Goal: Task Accomplishment & Management: Complete application form

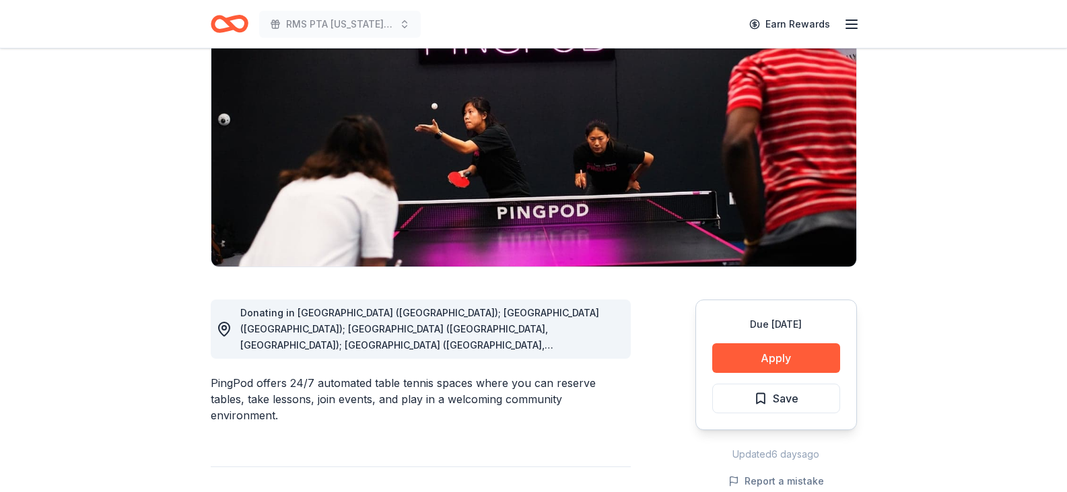
scroll to position [202, 0]
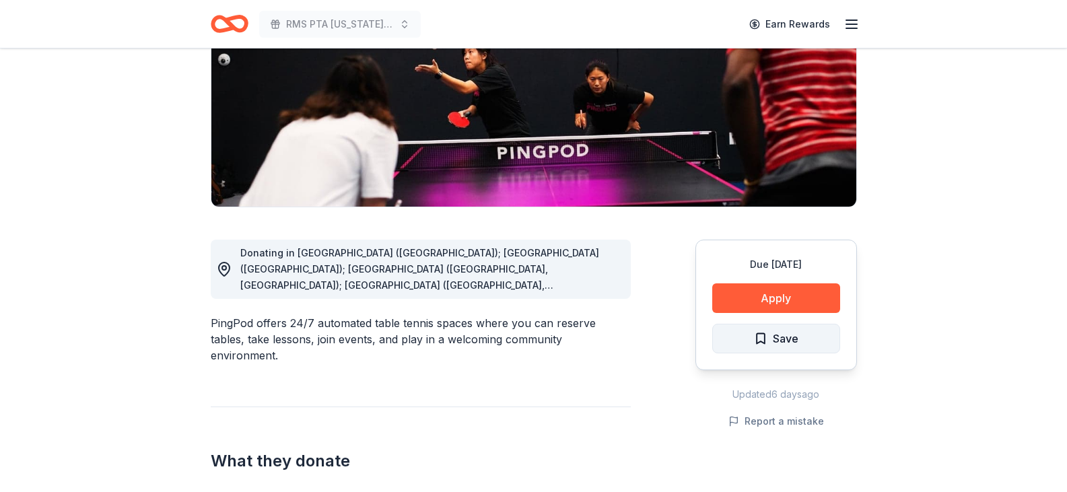
click at [753, 339] on button "Save" at bounding box center [776, 339] width 128 height 30
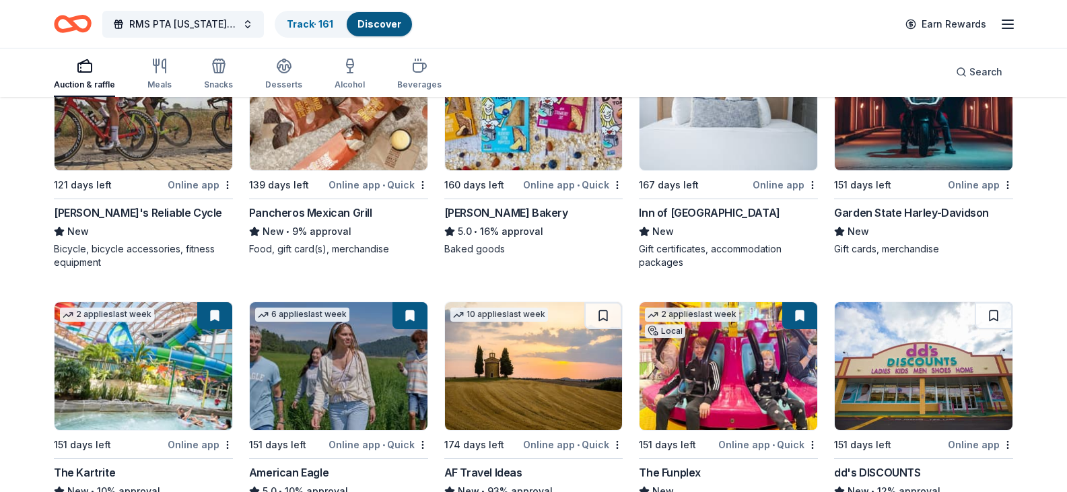
scroll to position [1269, 0]
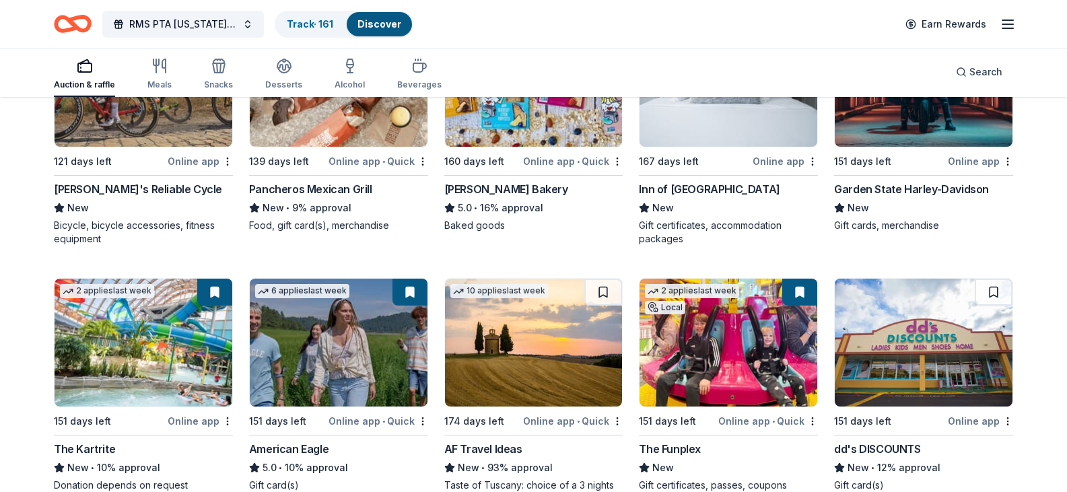
click at [144, 147] on img at bounding box center [144, 83] width 178 height 128
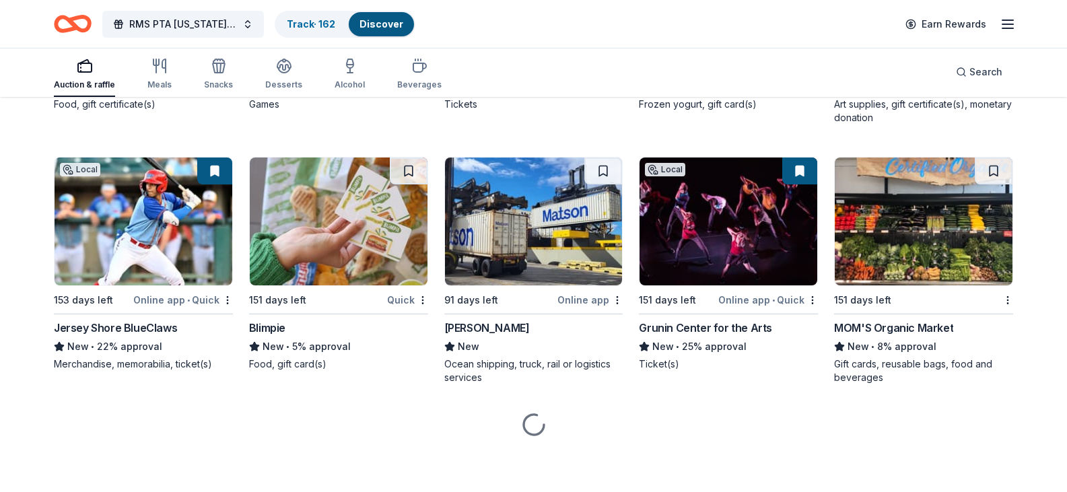
scroll to position [3583, 0]
click at [308, 28] on link "Track · 162" at bounding box center [311, 23] width 48 height 11
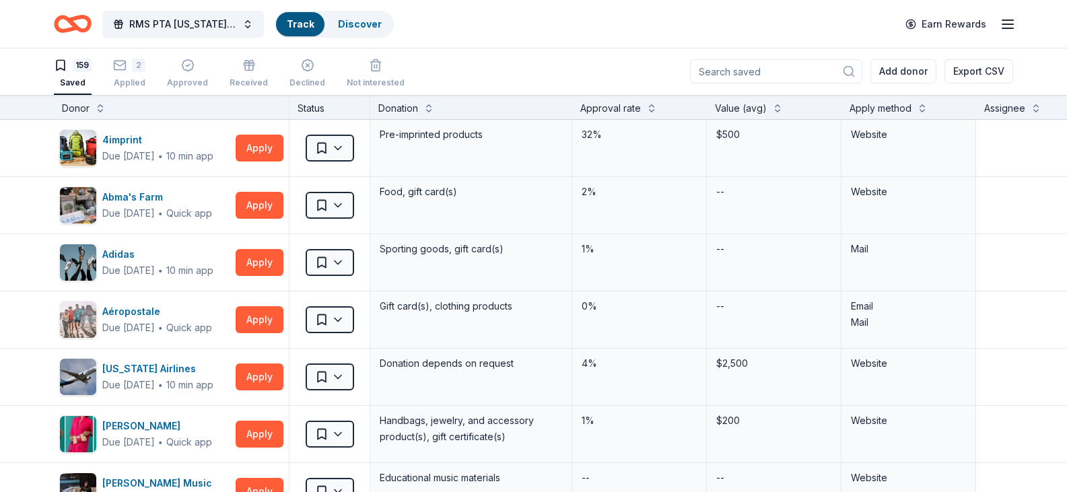
scroll to position [1, 0]
click at [133, 81] on div "Applied" at bounding box center [129, 82] width 32 height 11
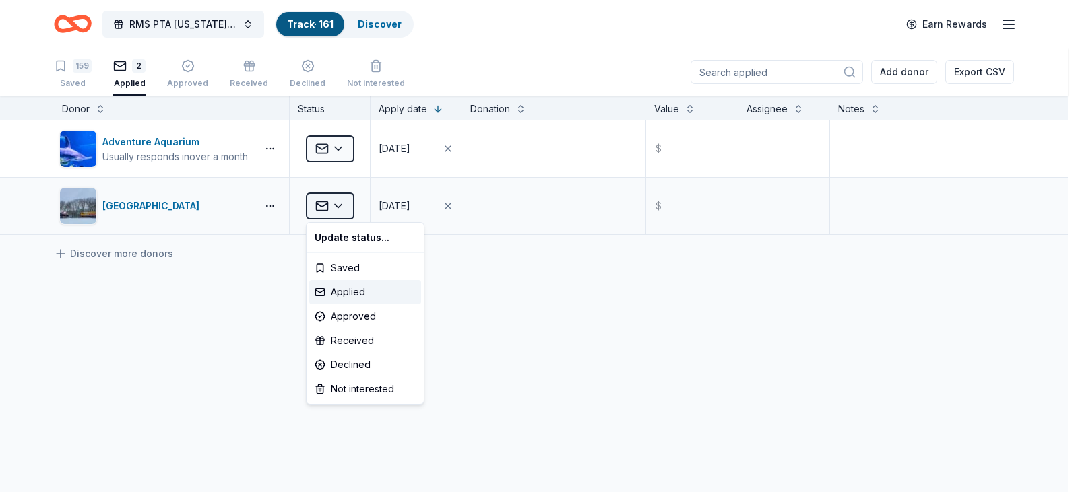
click at [341, 209] on html "RMS PTA [US_STATE] Derby Tricky Tray Track · 161 Discover Earn Rewards 159 Save…" at bounding box center [539, 246] width 1078 height 492
click at [356, 317] on div "Approved" at bounding box center [365, 316] width 112 height 24
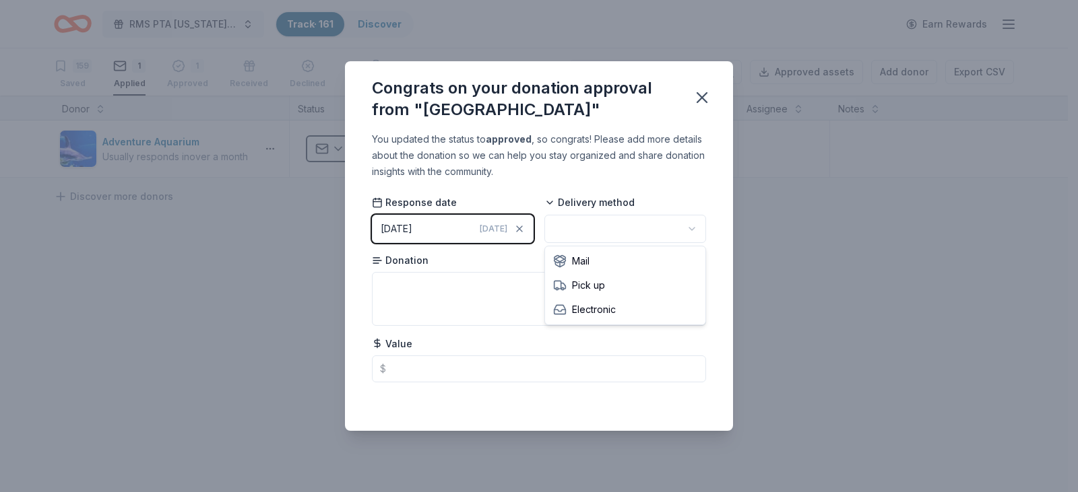
click at [684, 228] on html "RMS PTA [US_STATE] Derby Tricky Tray Track · 161 Discover Earn Rewards 159 Save…" at bounding box center [539, 246] width 1078 height 492
click at [628, 290] on textarea at bounding box center [539, 299] width 334 height 54
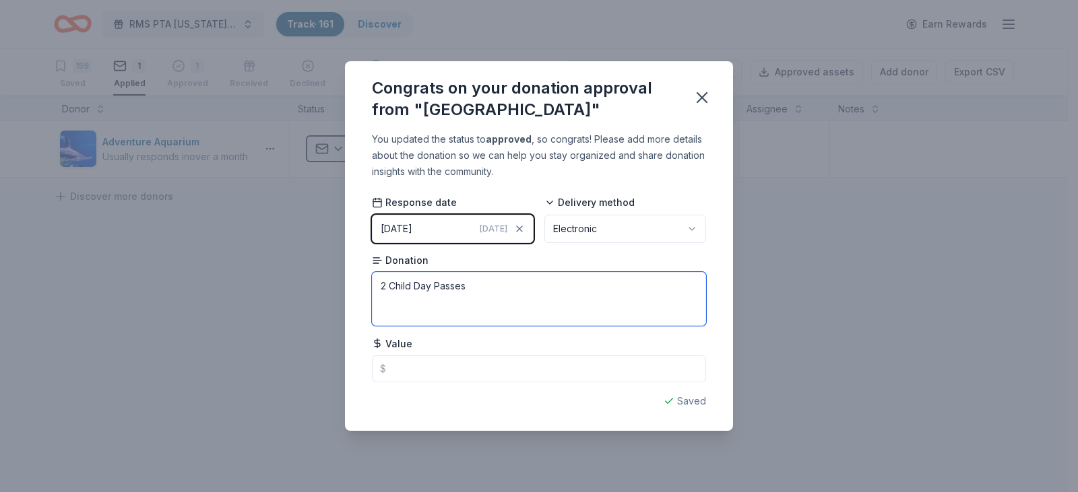
type textarea "2 Child Day Passes"
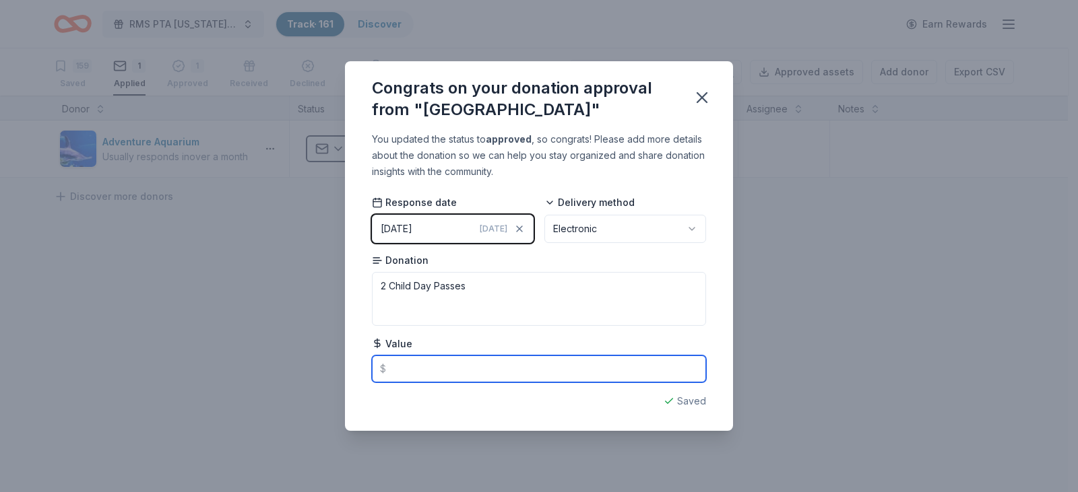
click at [494, 367] on input "text" at bounding box center [539, 369] width 334 height 27
type input "64.00"
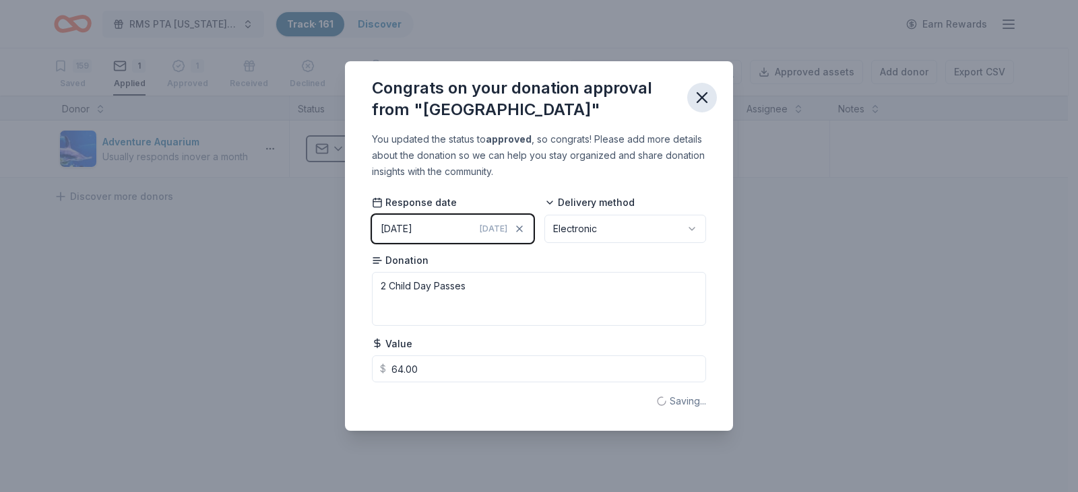
click at [699, 98] on icon "button" at bounding box center [701, 97] width 19 height 19
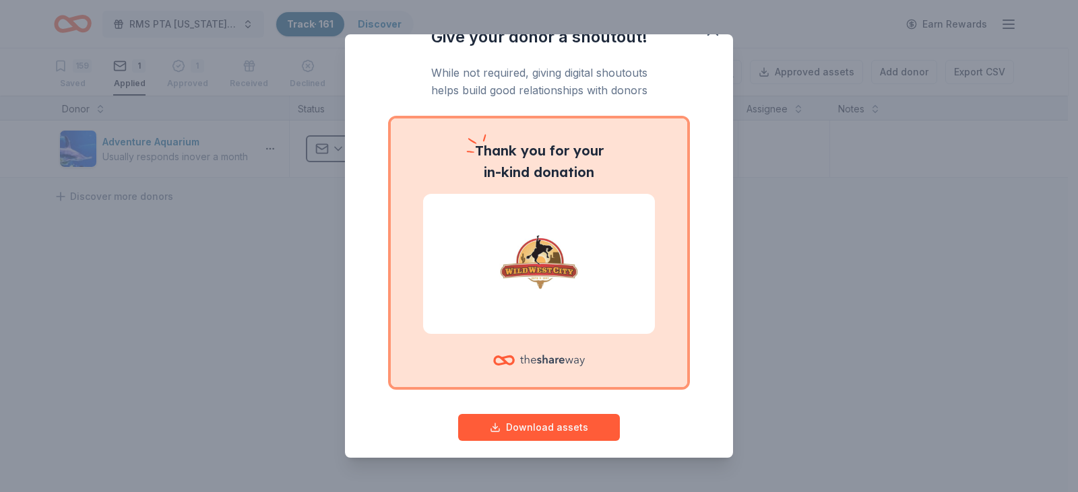
scroll to position [37, 0]
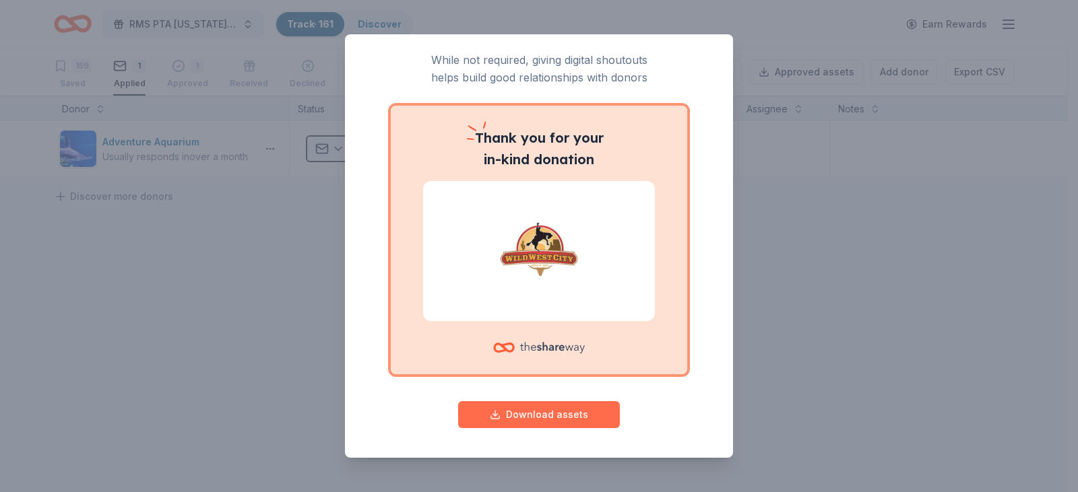
click at [554, 418] on button "Download assets" at bounding box center [539, 414] width 162 height 27
click at [803, 320] on div "Give your donor a shoutout! While not required, giving digital shoutouts helps …" at bounding box center [539, 246] width 1078 height 492
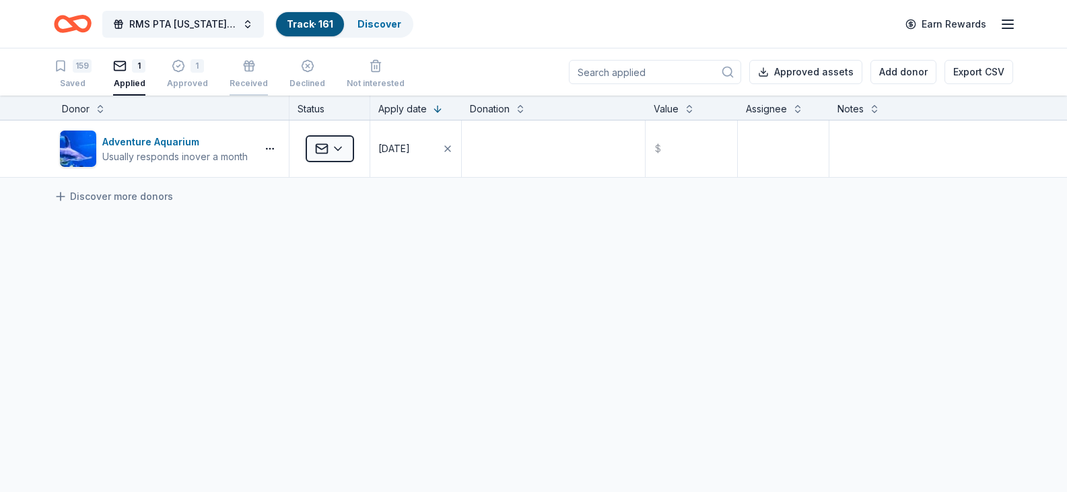
click at [245, 71] on icon "button" at bounding box center [249, 68] width 8 height 5
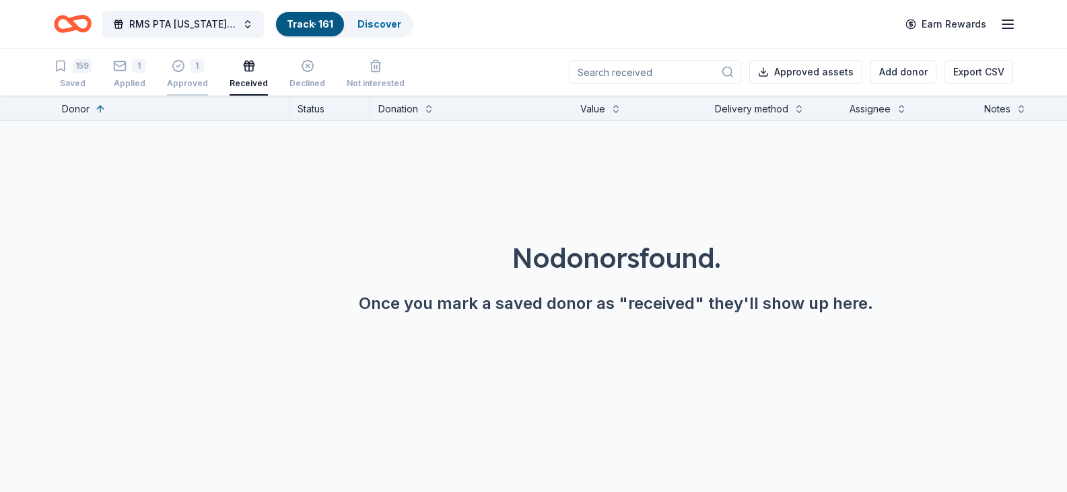
click at [183, 67] on icon "button" at bounding box center [178, 63] width 13 height 13
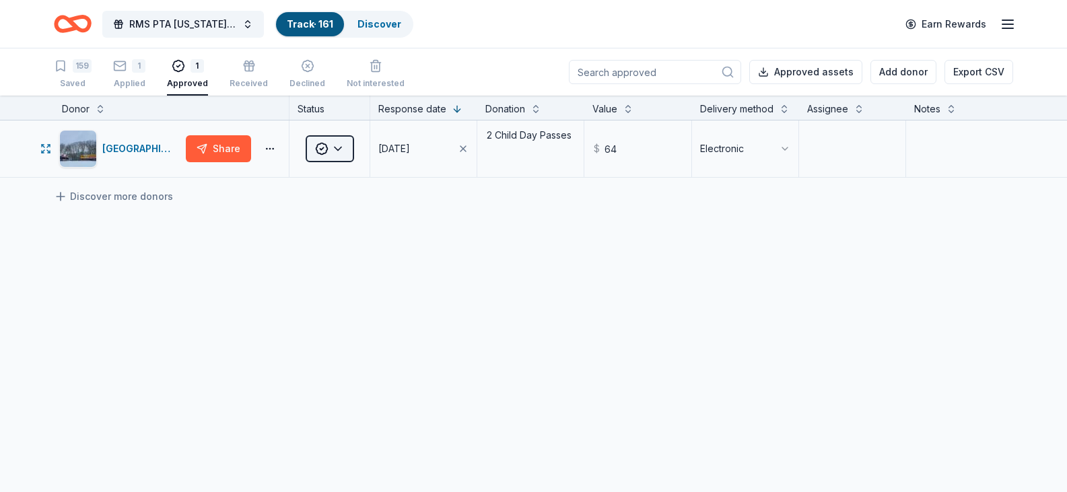
click at [336, 151] on html "RMS PTA [US_STATE] Derby Tricky Tray Track · 161 Discover Earn Rewards 159 Save…" at bounding box center [533, 246] width 1067 height 492
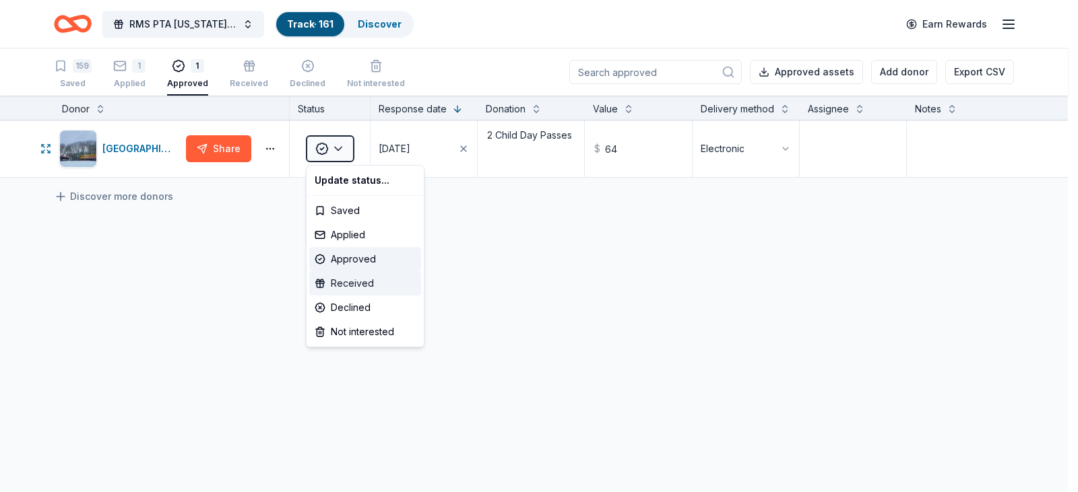
click at [358, 281] on div "Received" at bounding box center [365, 283] width 112 height 24
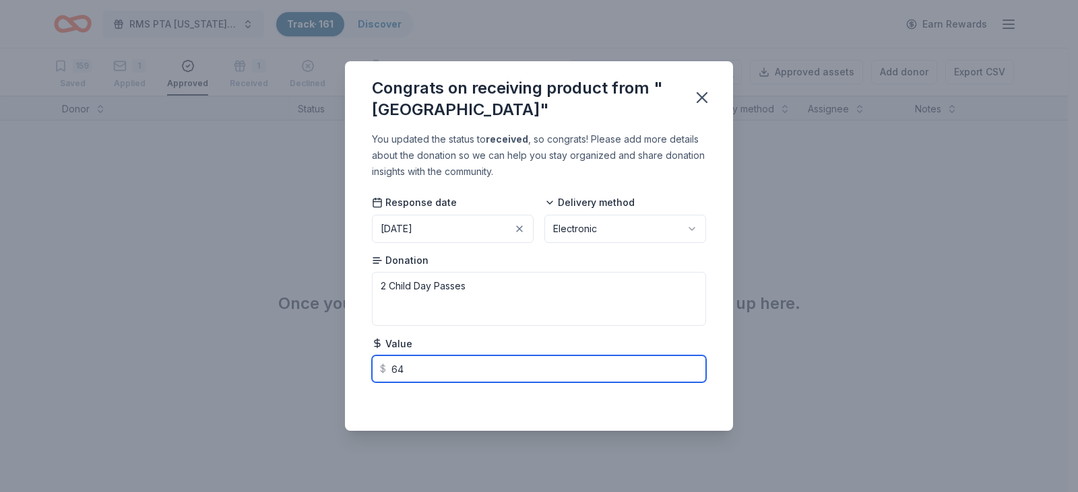
click at [628, 375] on input "64" at bounding box center [539, 369] width 334 height 27
type input "64.00"
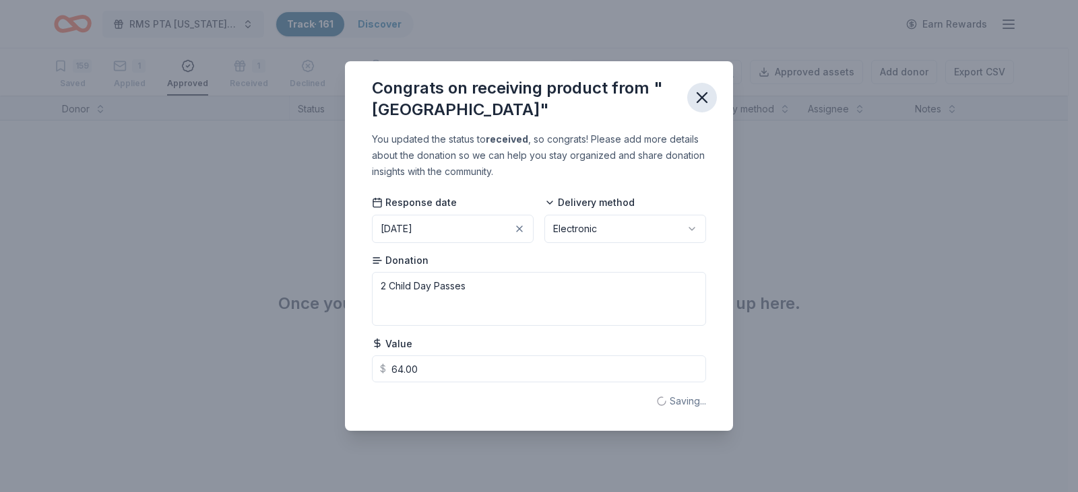
click at [706, 99] on icon "button" at bounding box center [701, 97] width 19 height 19
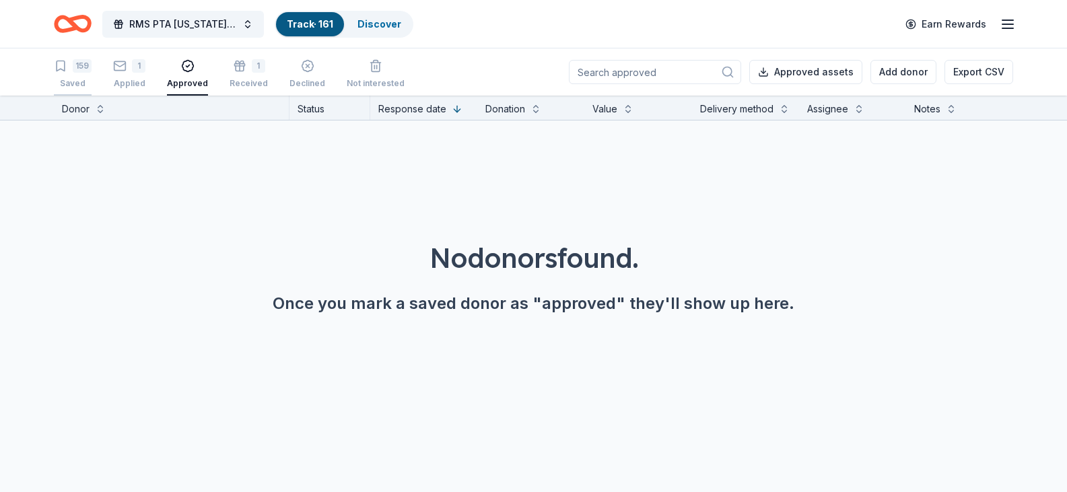
click at [78, 74] on div "159 Saved" at bounding box center [73, 74] width 38 height 30
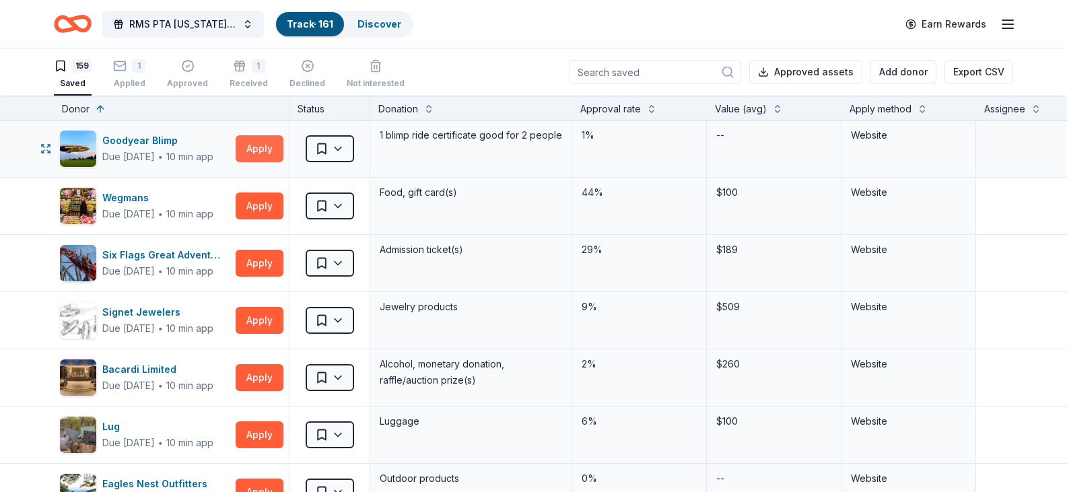
click at [257, 153] on button "Apply" at bounding box center [260, 148] width 48 height 27
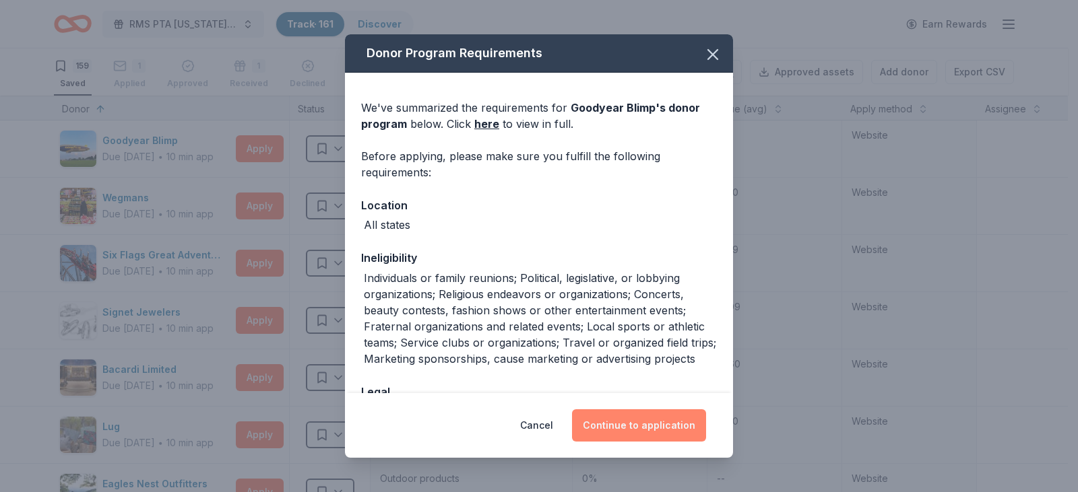
click at [630, 428] on button "Continue to application" at bounding box center [639, 425] width 134 height 32
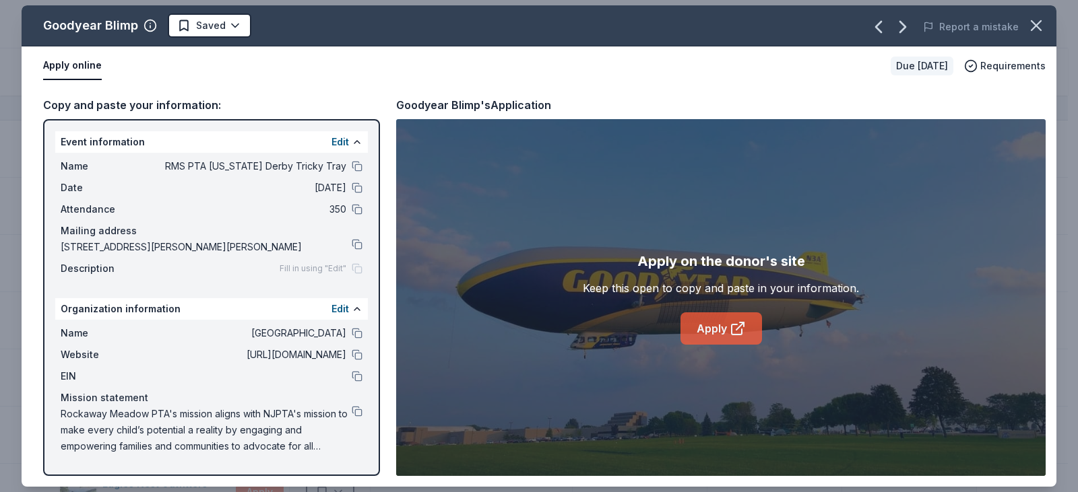
click at [707, 327] on link "Apply" at bounding box center [720, 328] width 81 height 32
click at [1031, 30] on icon "button" at bounding box center [1035, 25] width 9 height 9
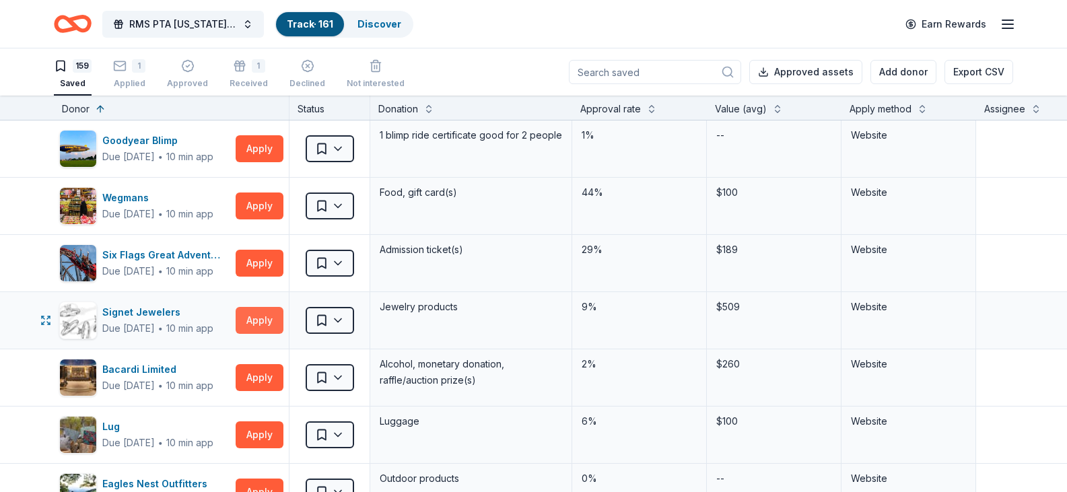
click at [254, 325] on button "Apply" at bounding box center [260, 320] width 48 height 27
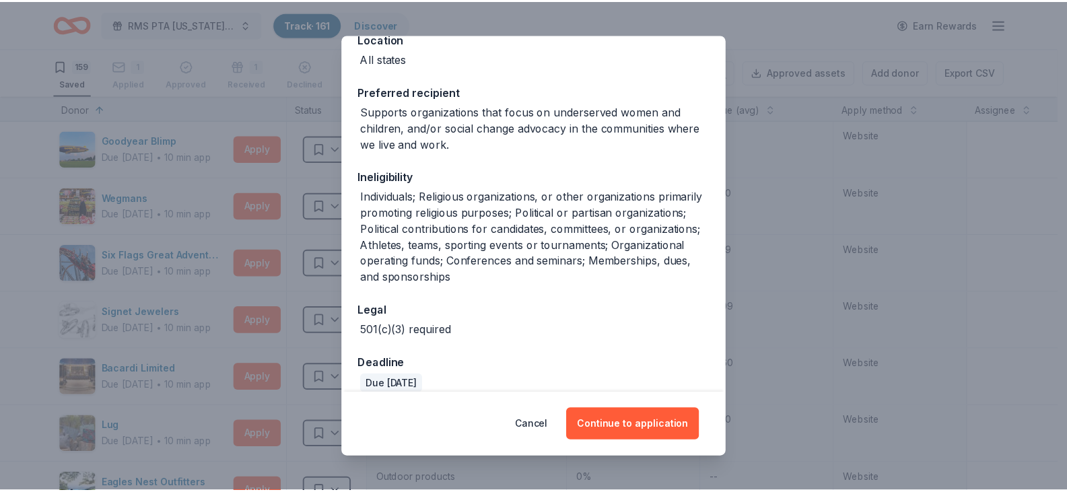
scroll to position [183, 0]
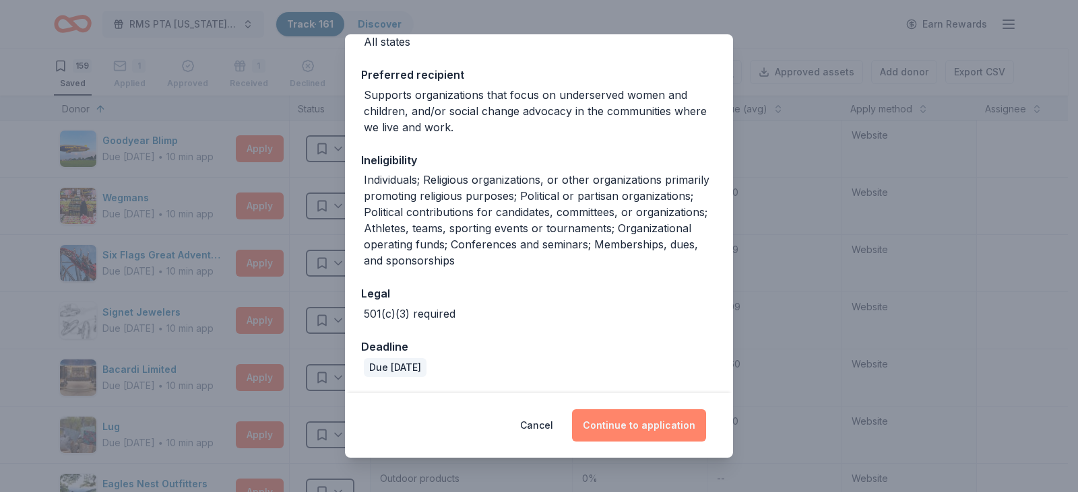
click at [635, 427] on button "Continue to application" at bounding box center [639, 425] width 134 height 32
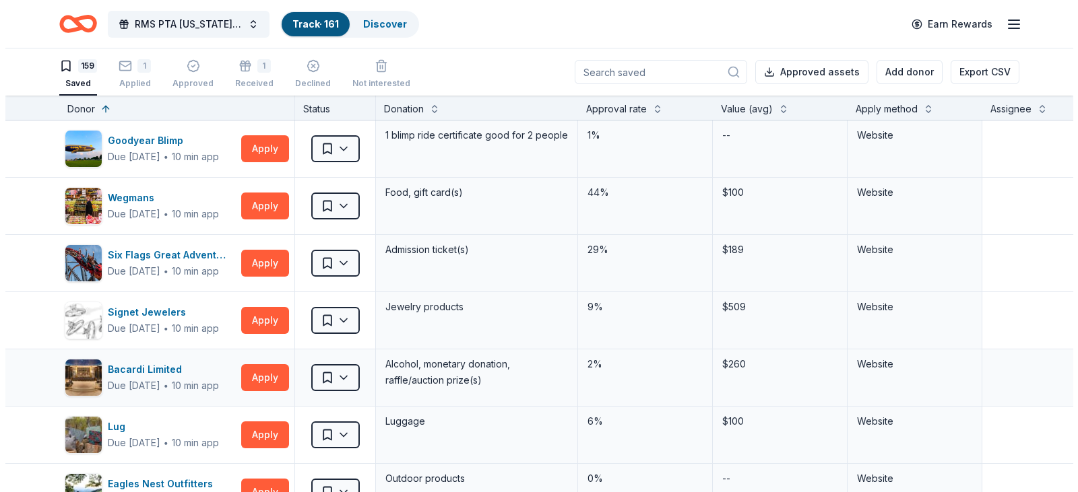
scroll to position [0, 0]
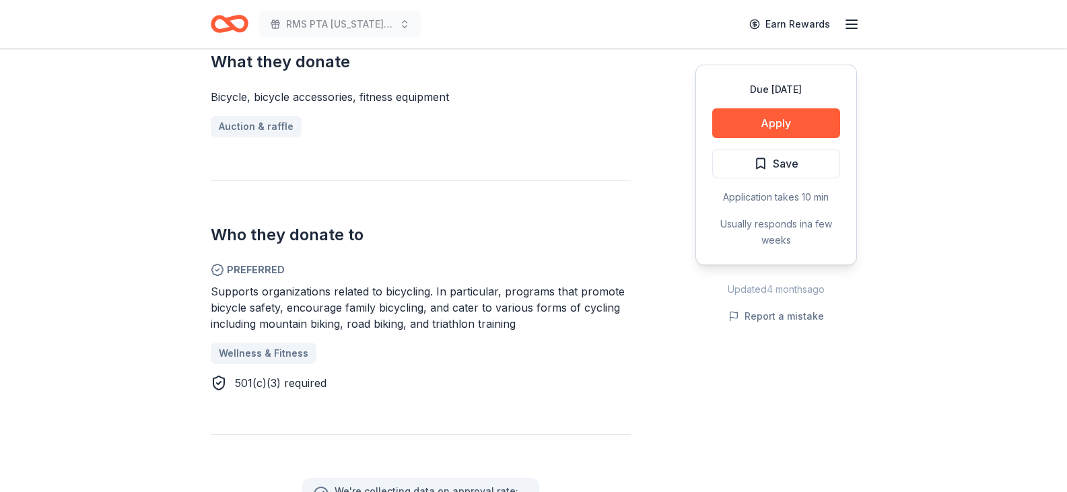
scroll to position [606, 0]
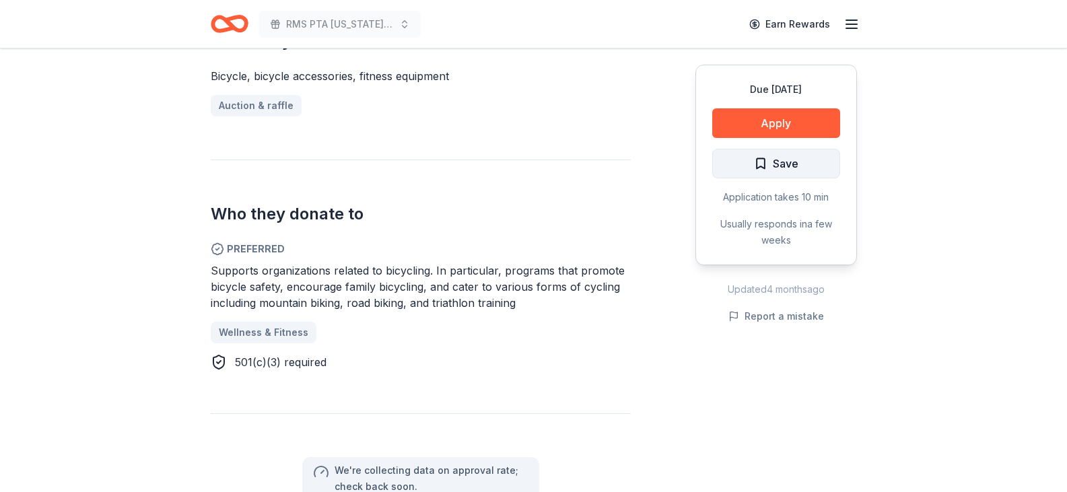
click at [750, 173] on button "Save" at bounding box center [776, 164] width 128 height 30
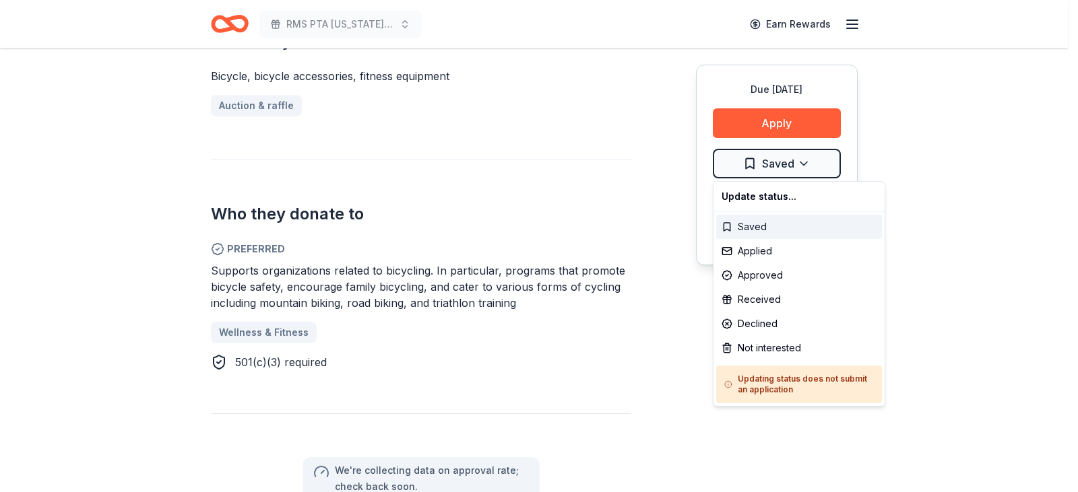
click at [774, 222] on div "Saved" at bounding box center [799, 227] width 166 height 24
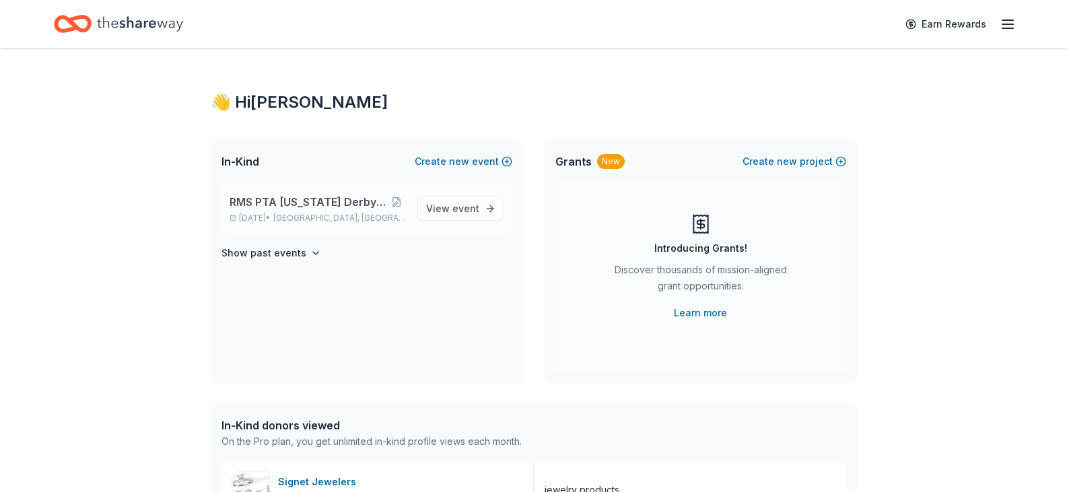
click at [335, 205] on span "RMS PTA [US_STATE] Derby Tricky Tray" at bounding box center [308, 202] width 157 height 16
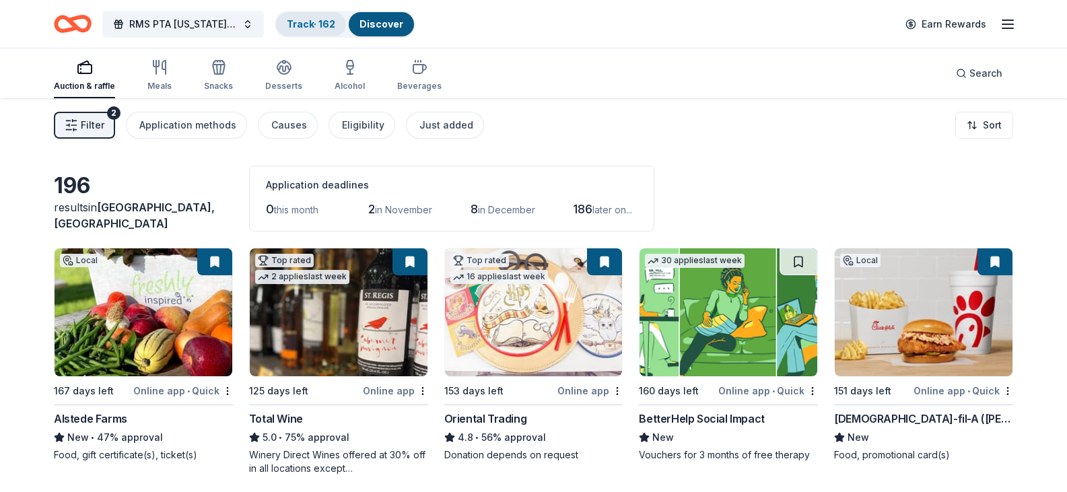
click at [315, 27] on link "Track · 162" at bounding box center [311, 23] width 48 height 11
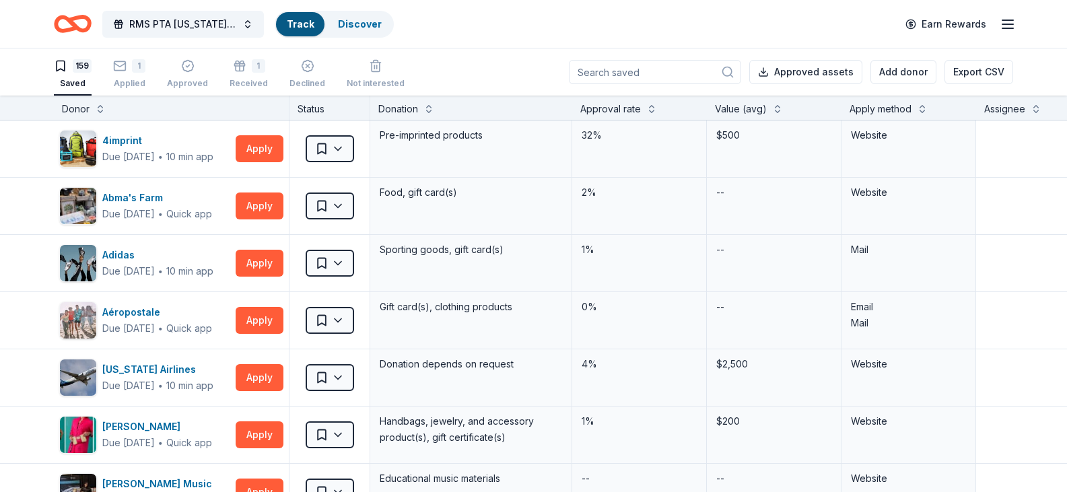
scroll to position [1, 0]
drag, startPoint x: 308, startPoint y: 174, endPoint x: 482, endPoint y: 66, distance: 204.4
click at [482, 66] on div "159 Saved 1 Applied Approved 1 Received Declined Not interested Approved assets…" at bounding box center [534, 71] width 960 height 47
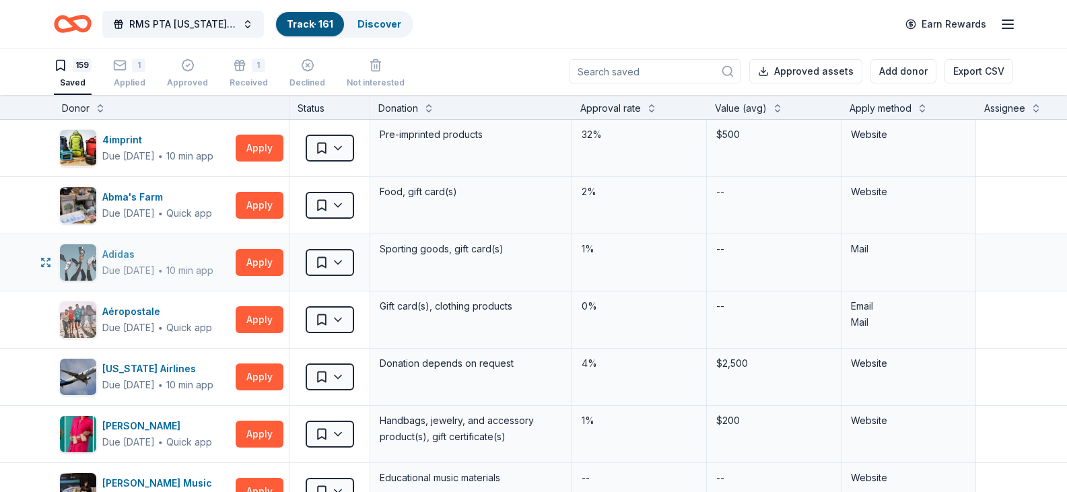
scroll to position [0, 0]
click at [95, 108] on button at bounding box center [100, 107] width 11 height 13
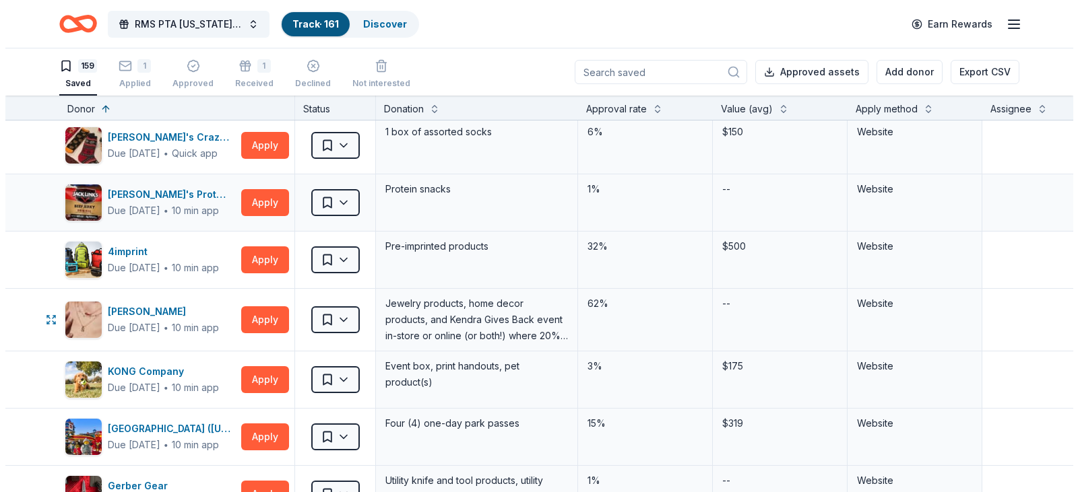
scroll to position [471, 0]
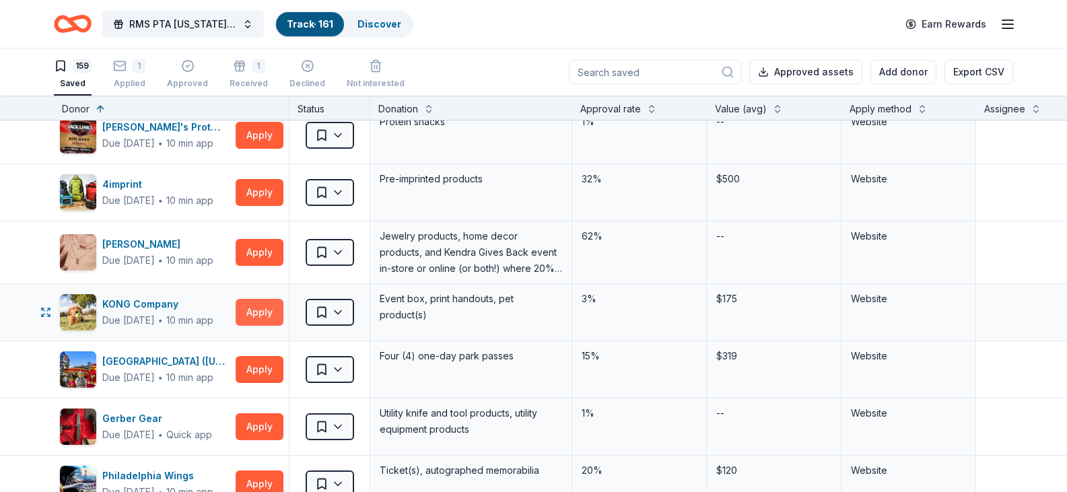
click at [251, 317] on button "Apply" at bounding box center [260, 312] width 48 height 27
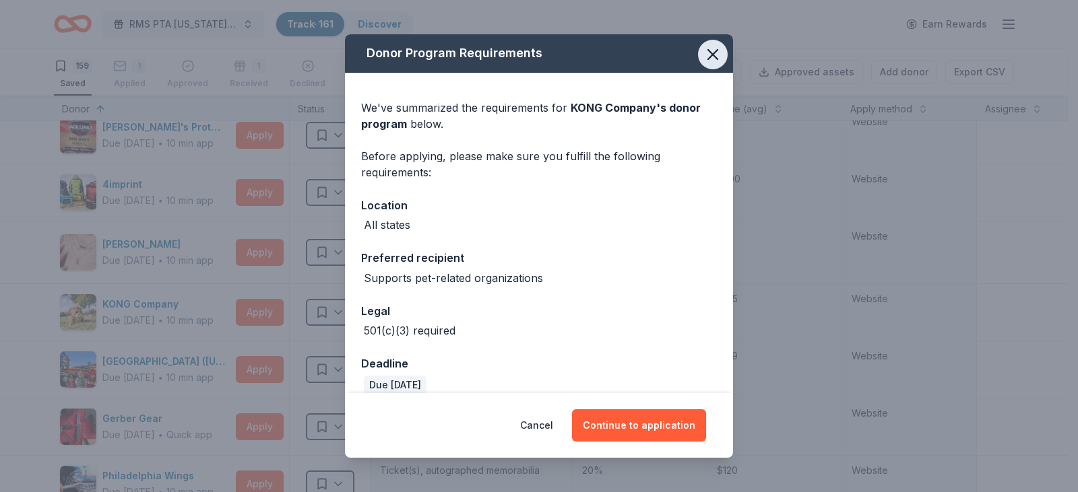
click at [704, 50] on icon "button" at bounding box center [712, 54] width 19 height 19
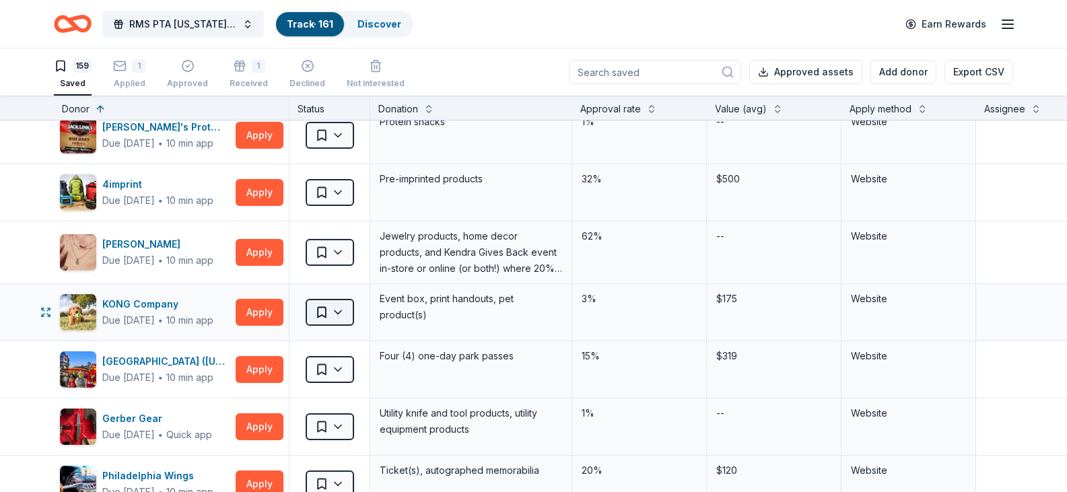
click at [337, 317] on html "RMS PTA Kentucky Derby Tricky Tray Track · 161 Discover Earn Rewards 159 Saved …" at bounding box center [533, 246] width 1067 height 492
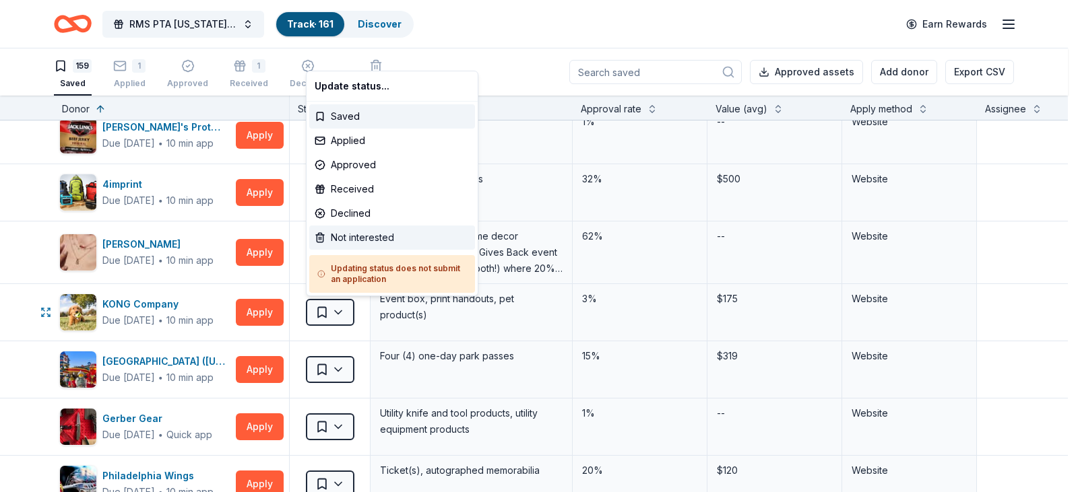
click at [356, 242] on div "Not interested" at bounding box center [392, 238] width 166 height 24
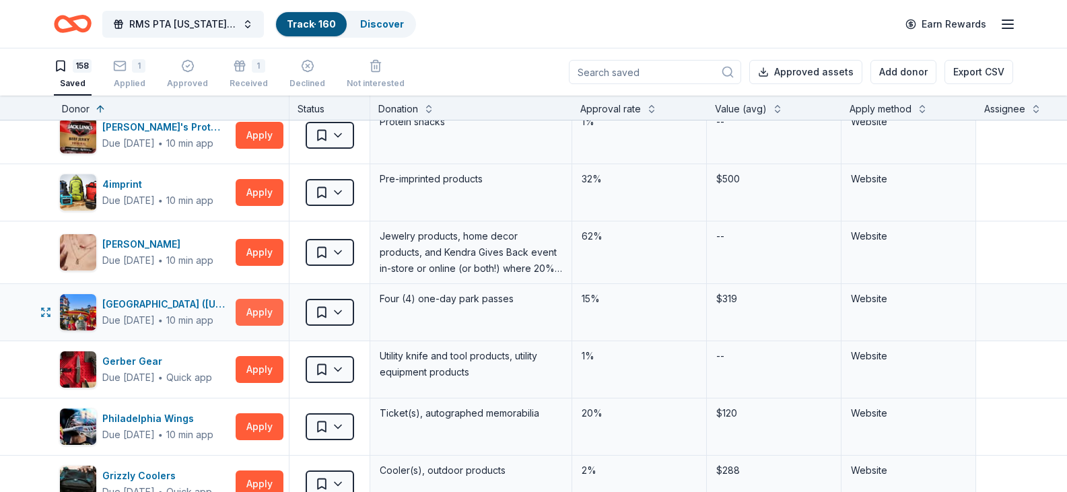
click at [261, 315] on button "Apply" at bounding box center [260, 312] width 48 height 27
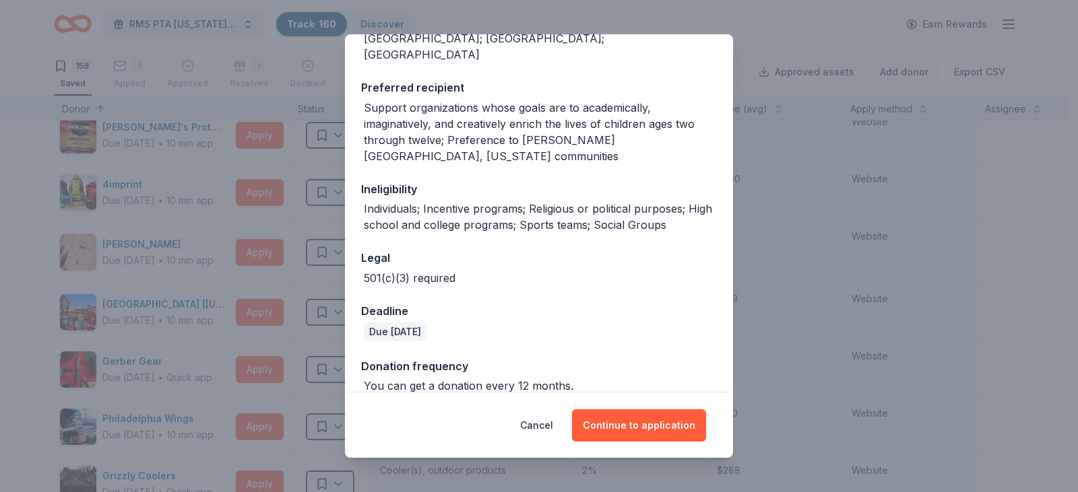
scroll to position [187, 0]
click at [652, 426] on button "Continue to application" at bounding box center [639, 425] width 134 height 32
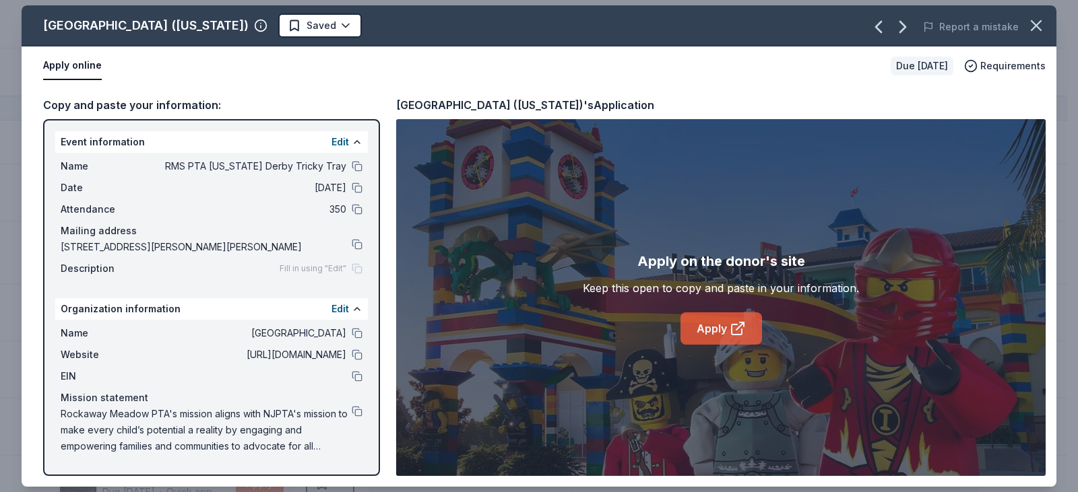
click at [716, 333] on link "Apply" at bounding box center [720, 328] width 81 height 32
click at [1024, 24] on button "button" at bounding box center [1036, 26] width 30 height 30
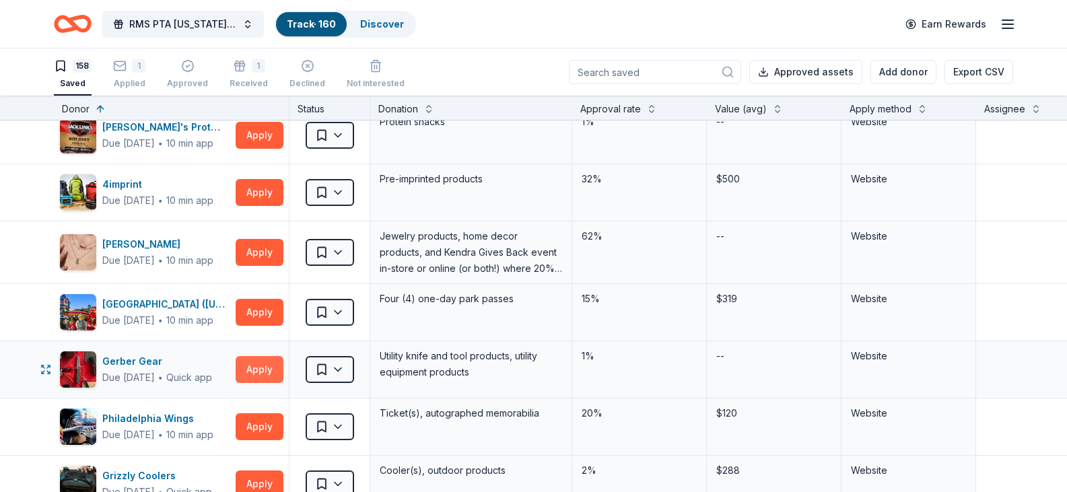
click at [267, 367] on button "Apply" at bounding box center [260, 369] width 48 height 27
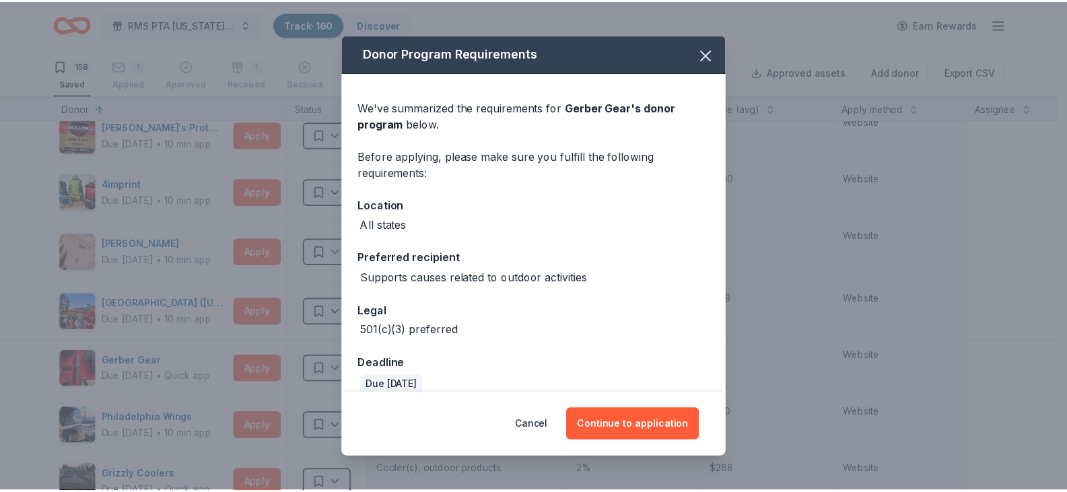
scroll to position [70, 0]
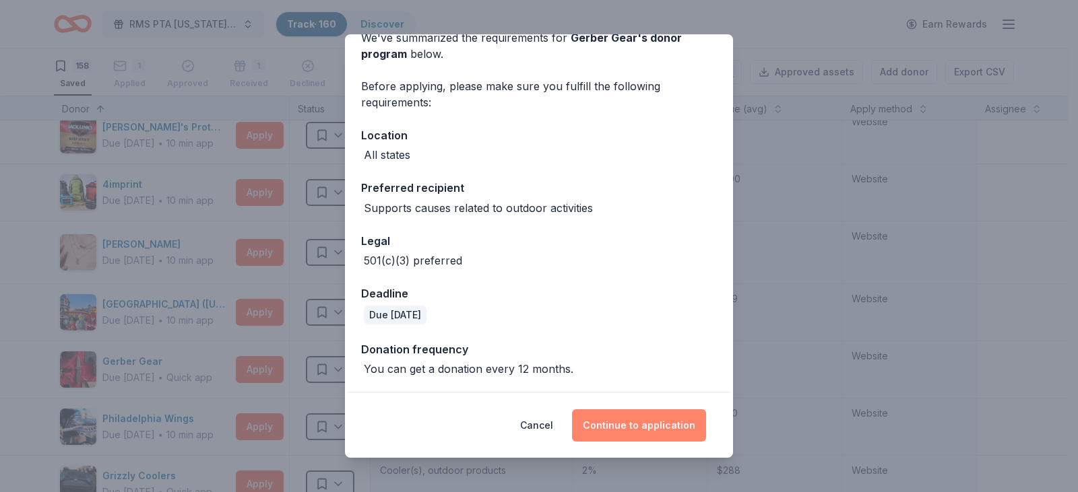
click at [628, 426] on button "Continue to application" at bounding box center [639, 425] width 134 height 32
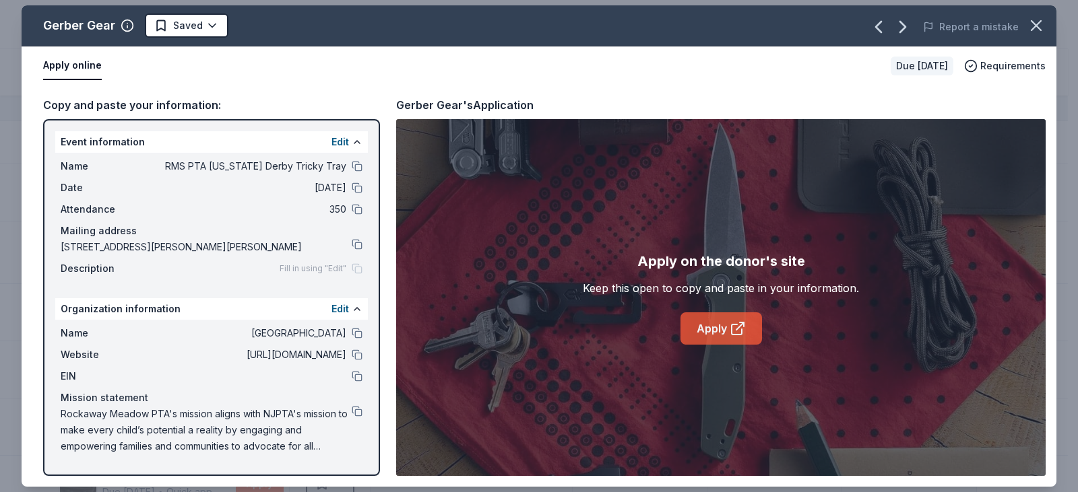
click at [711, 330] on link "Apply" at bounding box center [720, 328] width 81 height 32
click at [1029, 30] on icon "button" at bounding box center [1035, 25] width 19 height 19
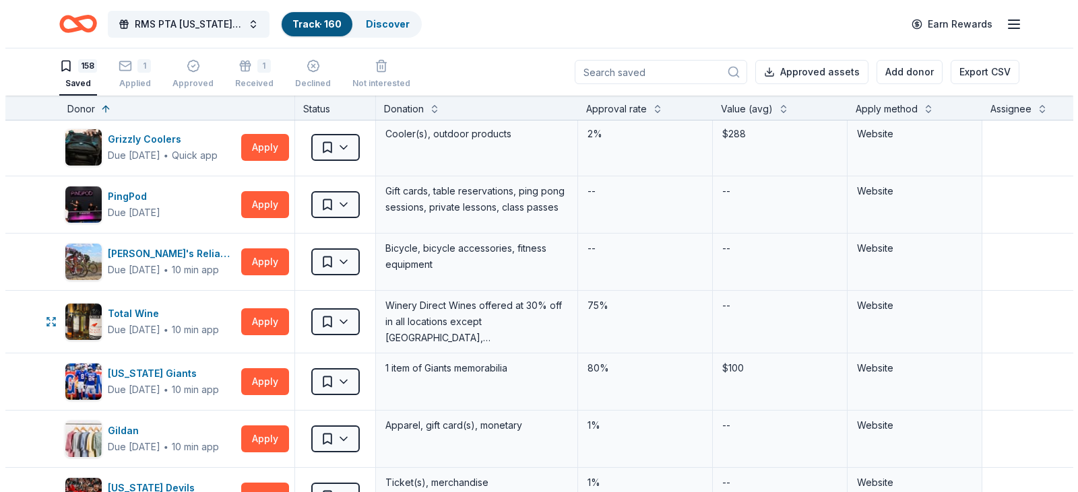
scroll to position [875, 0]
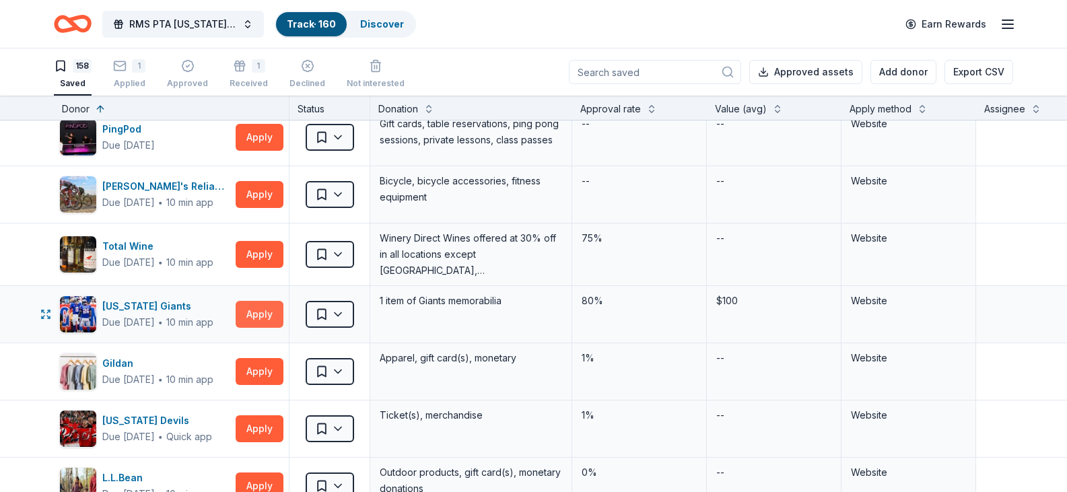
click at [265, 315] on button "Apply" at bounding box center [260, 314] width 48 height 27
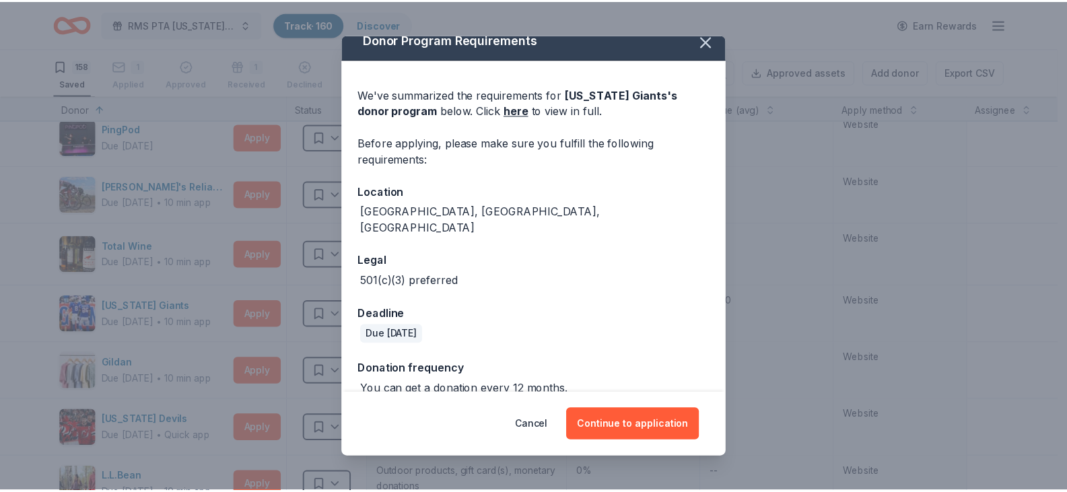
scroll to position [18, 0]
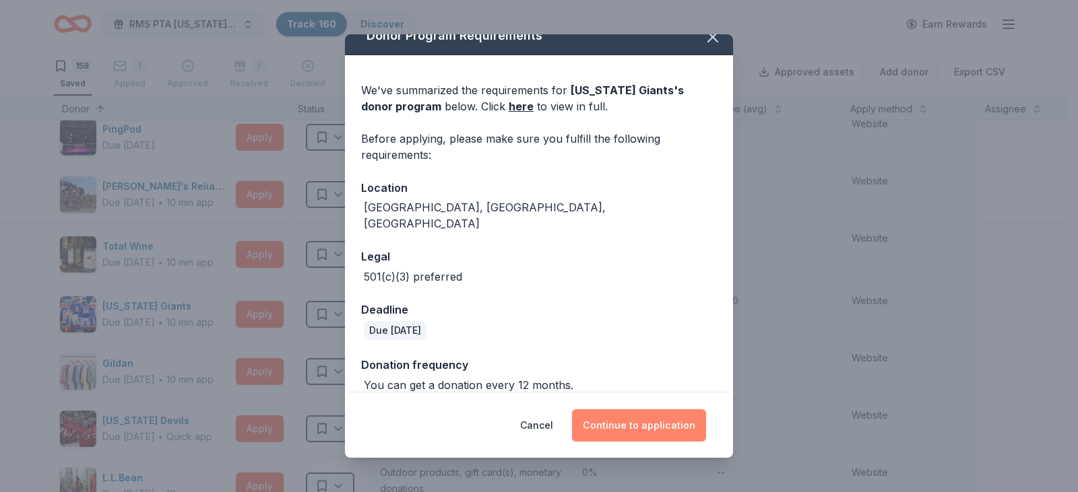
click at [652, 426] on button "Continue to application" at bounding box center [639, 425] width 134 height 32
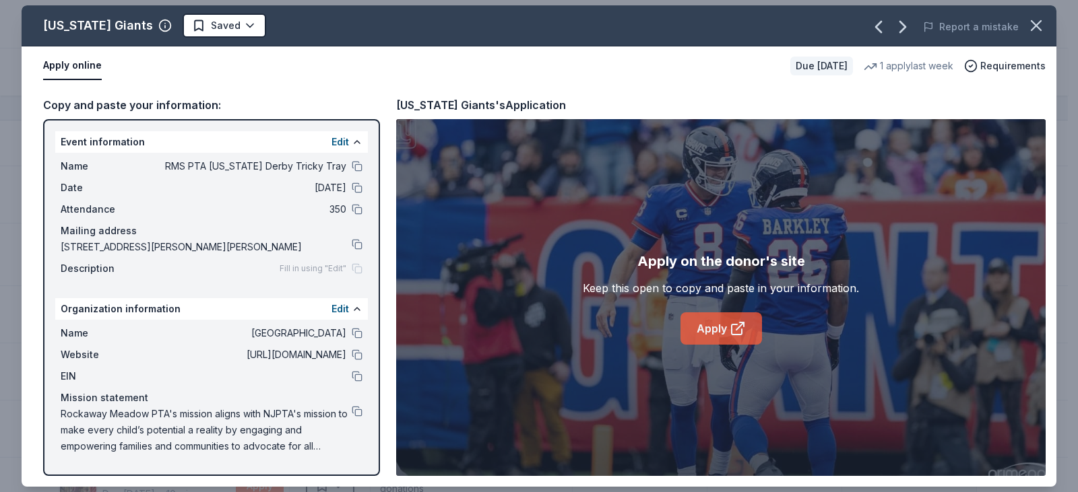
click at [702, 333] on link "Apply" at bounding box center [720, 328] width 81 height 32
click at [1039, 25] on icon "button" at bounding box center [1035, 25] width 19 height 19
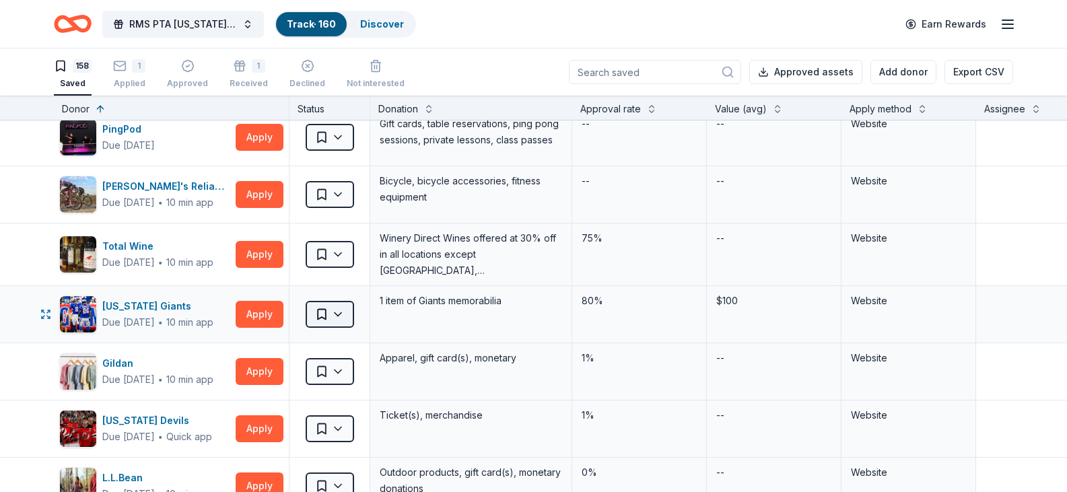
click at [339, 314] on html "RMS PTA Kentucky Derby Tricky Tray Track · 160 Discover Earn Rewards 158 Saved …" at bounding box center [533, 246] width 1067 height 492
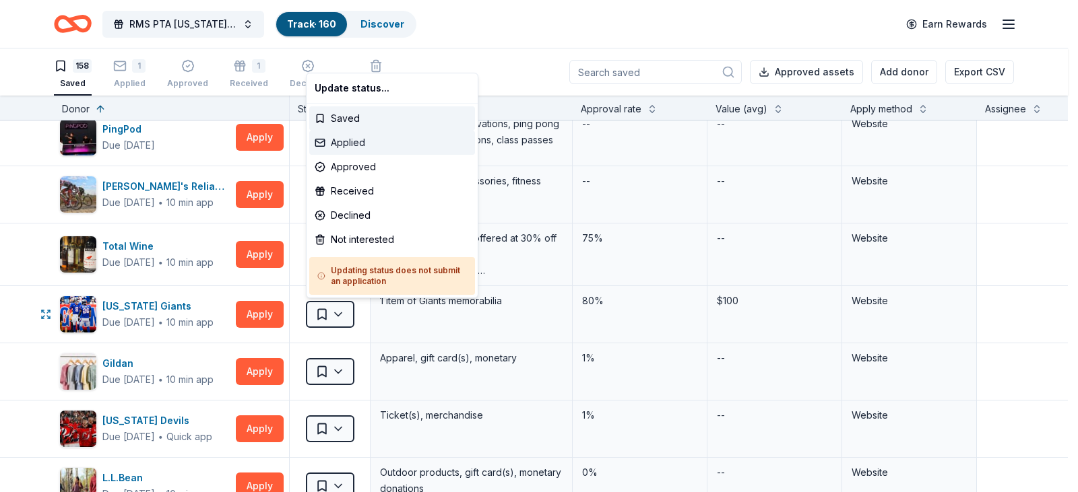
click at [366, 146] on div "Applied" at bounding box center [392, 143] width 166 height 24
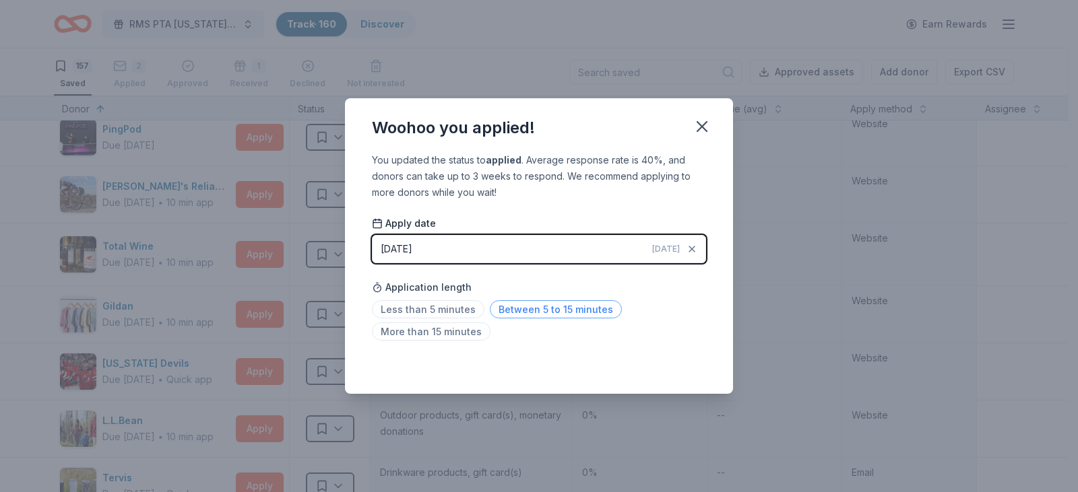
click at [517, 312] on span "Between 5 to 15 minutes" at bounding box center [556, 309] width 132 height 18
click at [702, 120] on icon "button" at bounding box center [701, 126] width 19 height 19
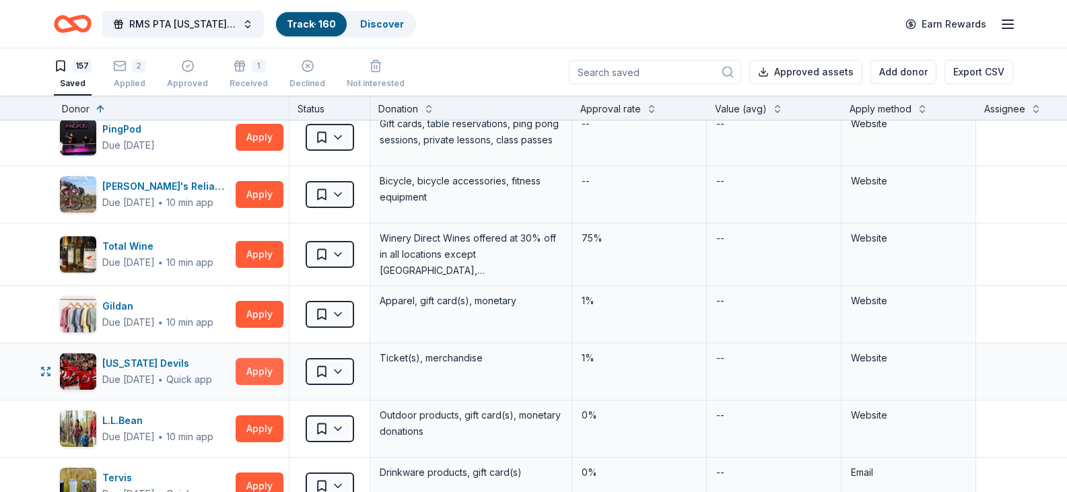
click at [253, 370] on button "Apply" at bounding box center [260, 371] width 48 height 27
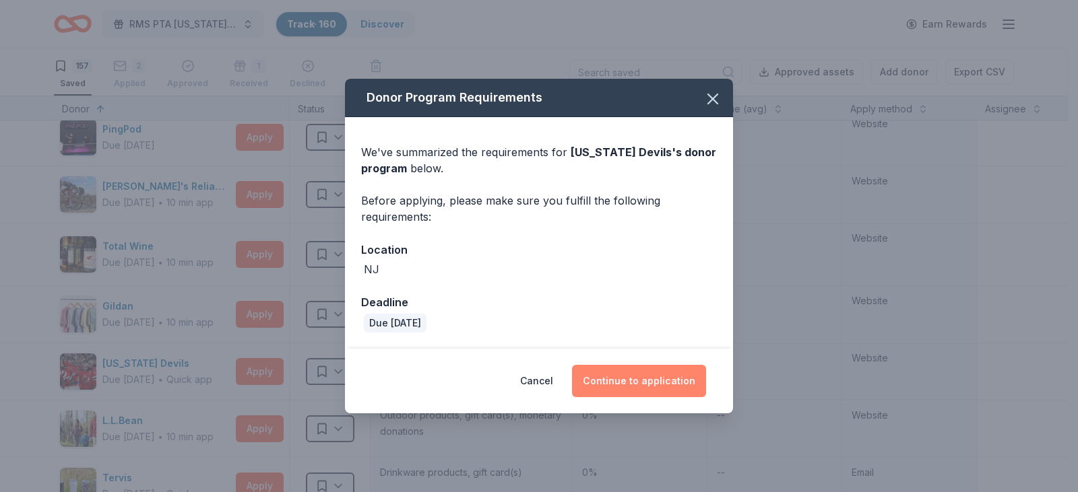
click at [643, 382] on button "Continue to application" at bounding box center [639, 381] width 134 height 32
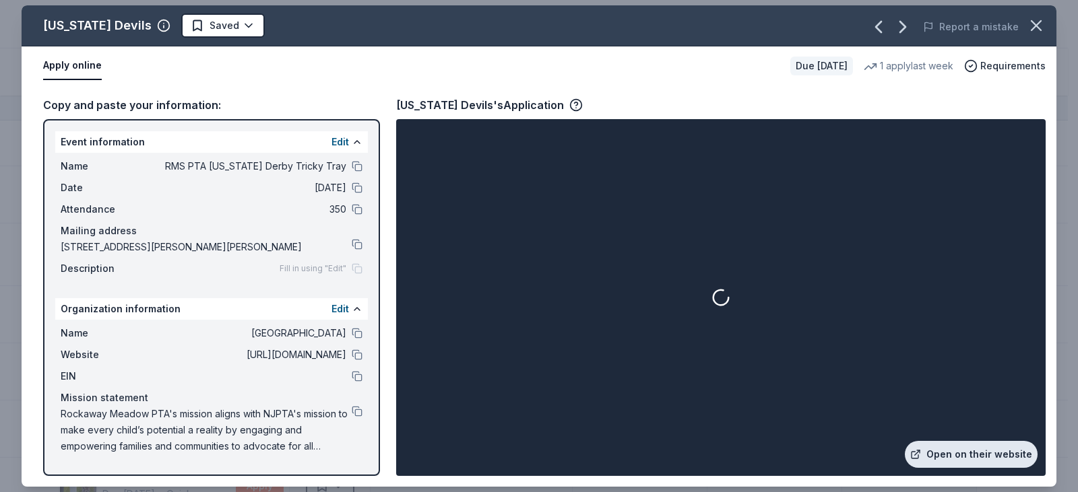
click at [971, 453] on link "Open on their website" at bounding box center [970, 454] width 133 height 27
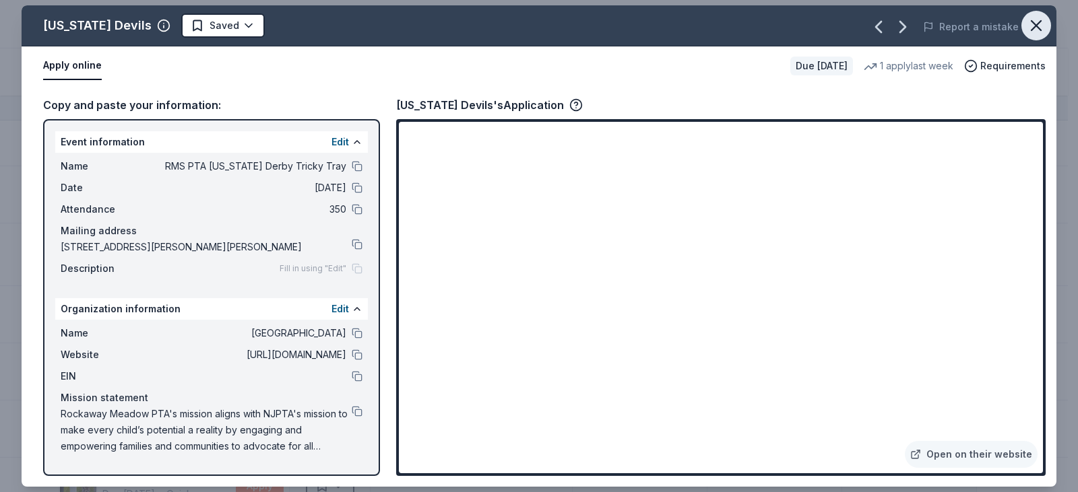
click at [1032, 25] on icon "button" at bounding box center [1035, 25] width 19 height 19
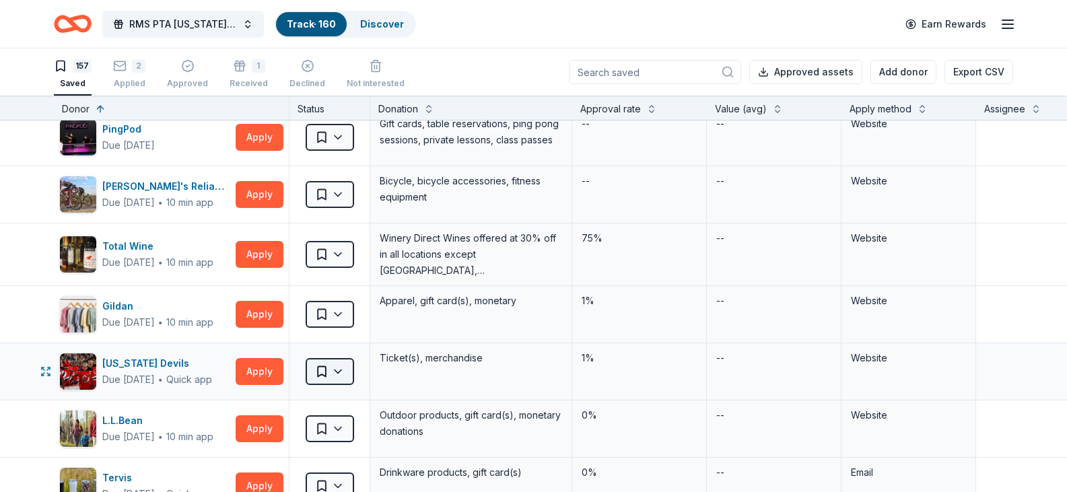
click at [333, 370] on html "RMS PTA Kentucky Derby Tricky Tray Track · 160 Discover Earn Rewards 157 Saved …" at bounding box center [533, 246] width 1067 height 492
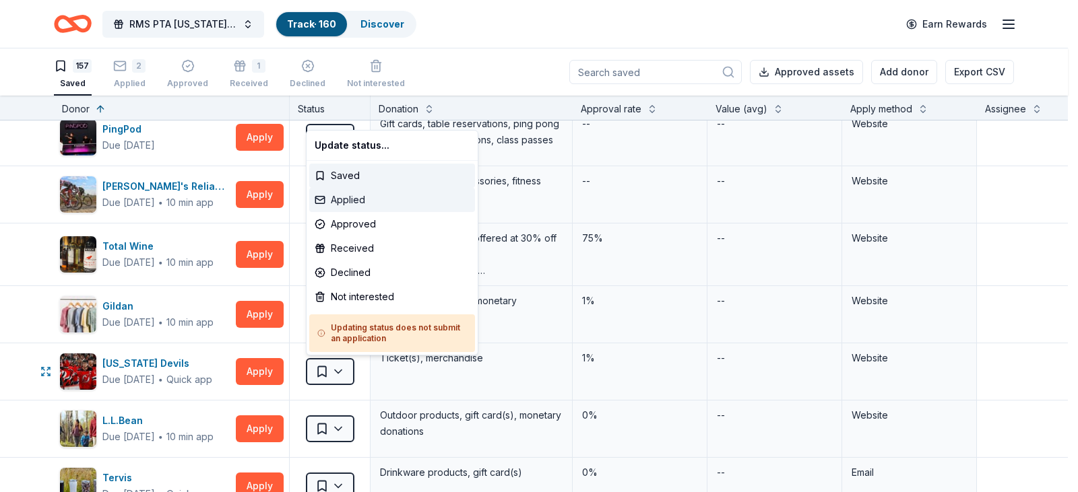
click at [368, 197] on div "Applied" at bounding box center [392, 200] width 166 height 24
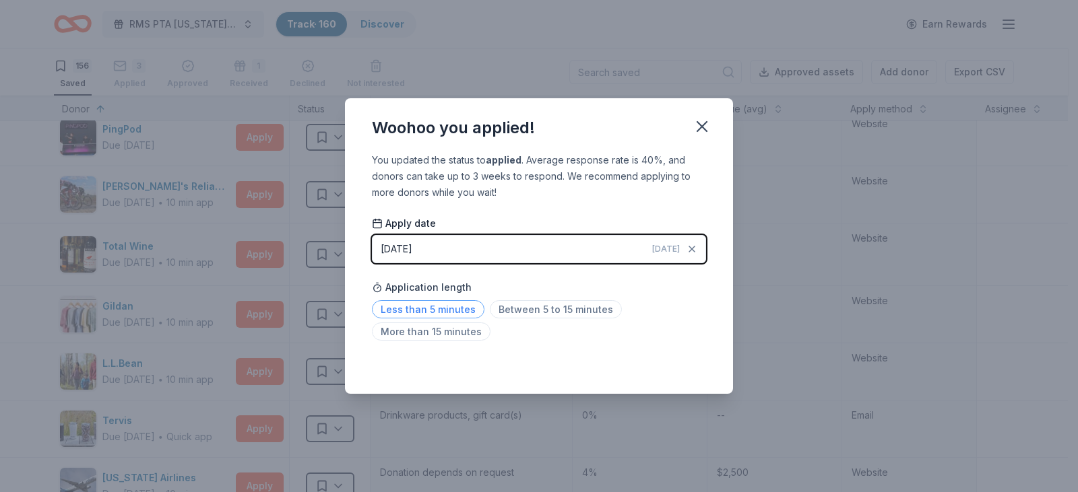
click at [434, 304] on span "Less than 5 minutes" at bounding box center [428, 309] width 112 height 18
click at [704, 124] on icon "button" at bounding box center [701, 126] width 9 height 9
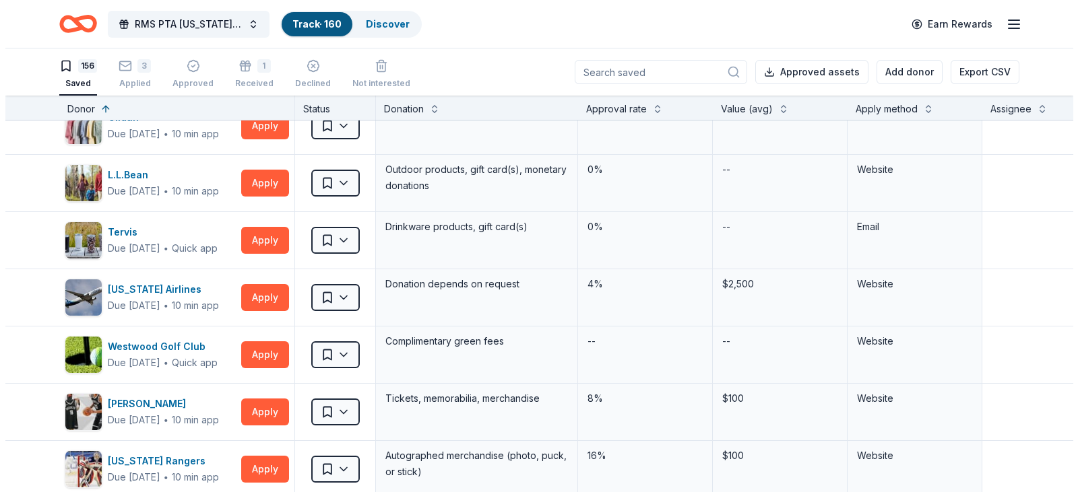
scroll to position [1091, 0]
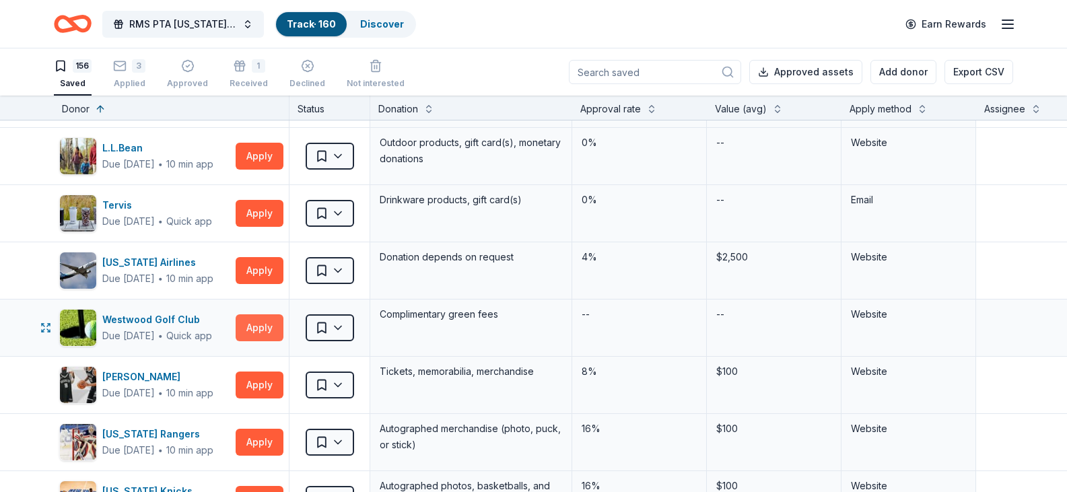
click at [251, 329] on button "Apply" at bounding box center [260, 327] width 48 height 27
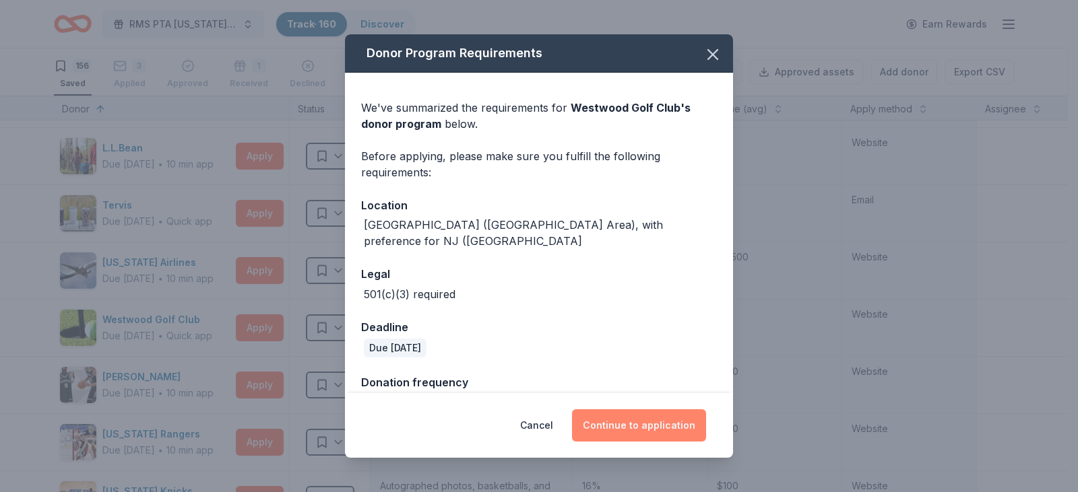
click at [635, 422] on button "Continue to application" at bounding box center [639, 425] width 134 height 32
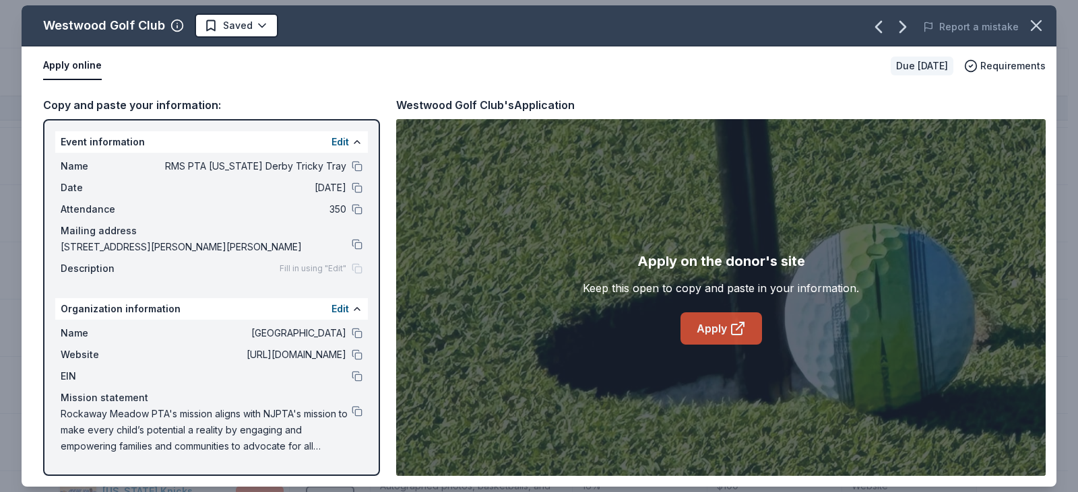
click at [717, 329] on link "Apply" at bounding box center [720, 328] width 81 height 32
click at [1036, 21] on icon "button" at bounding box center [1035, 25] width 19 height 19
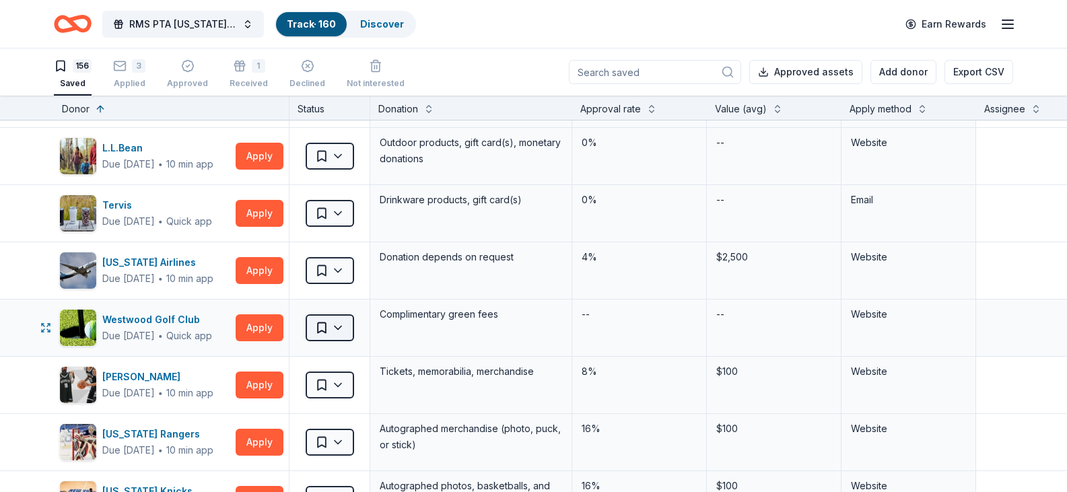
click at [344, 327] on html "RMS PTA Kentucky Derby Tricky Tray Track · 160 Discover Earn Rewards 156 Saved …" at bounding box center [533, 246] width 1067 height 492
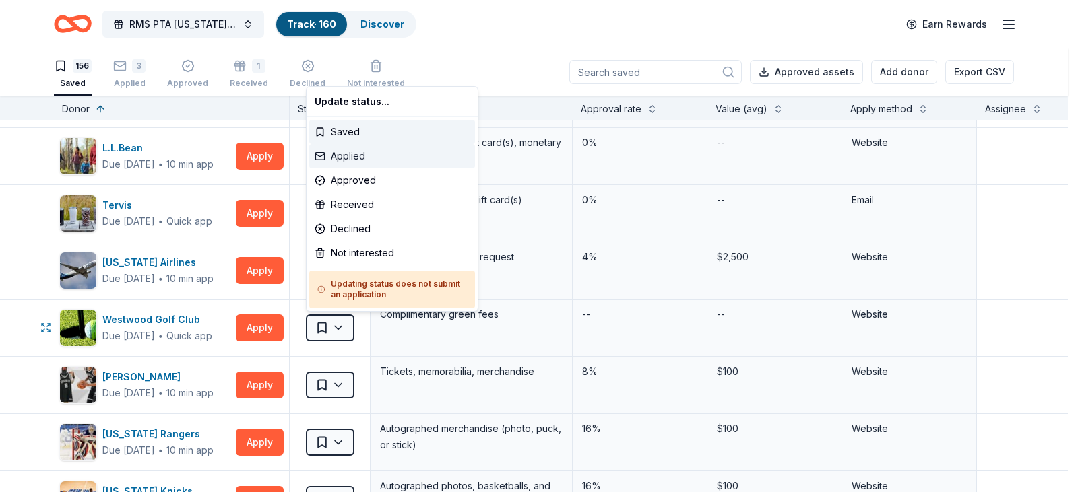
click at [356, 156] on div "Applied" at bounding box center [392, 156] width 166 height 24
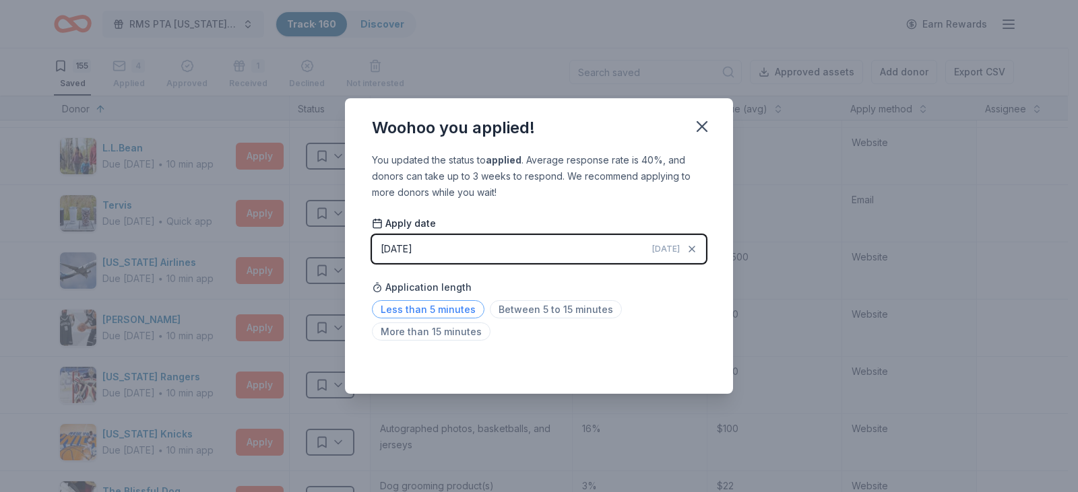
click at [444, 307] on span "Less than 5 minutes" at bounding box center [428, 309] width 112 height 18
click at [706, 128] on icon "button" at bounding box center [701, 126] width 19 height 19
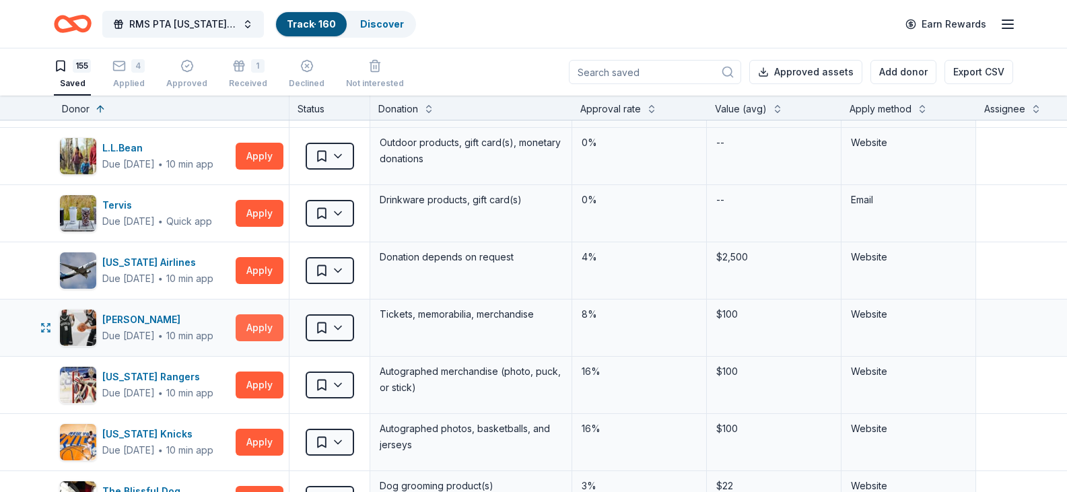
click at [264, 327] on button "Apply" at bounding box center [260, 327] width 48 height 27
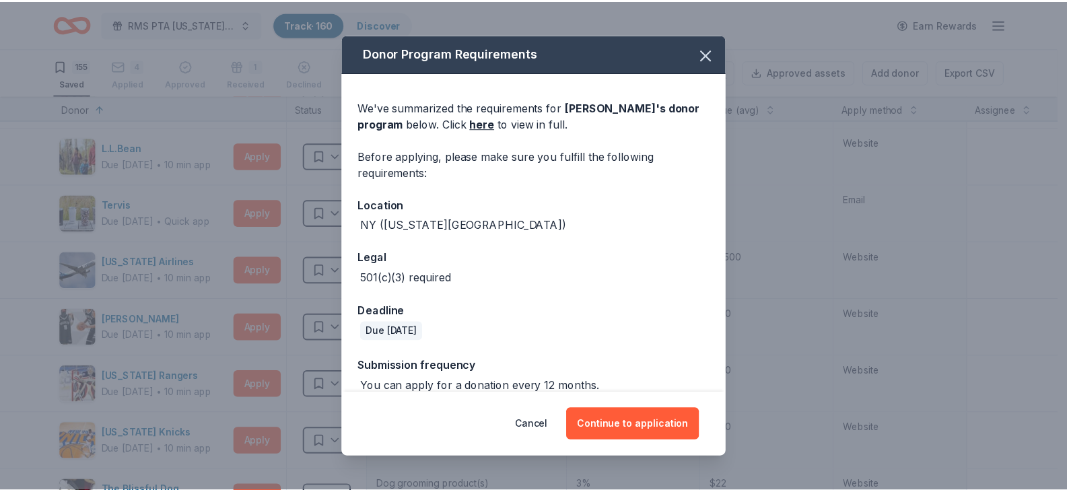
scroll to position [18, 0]
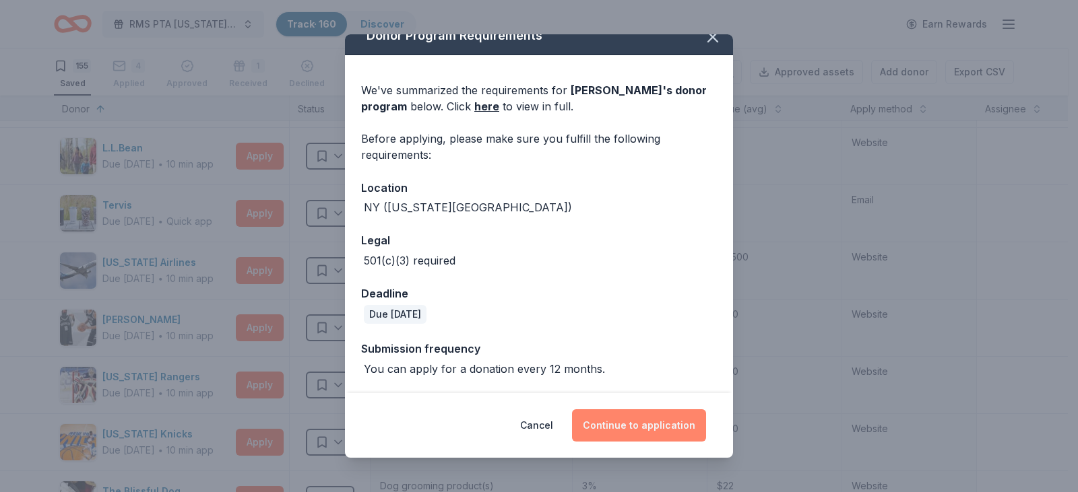
click at [630, 425] on button "Continue to application" at bounding box center [639, 425] width 134 height 32
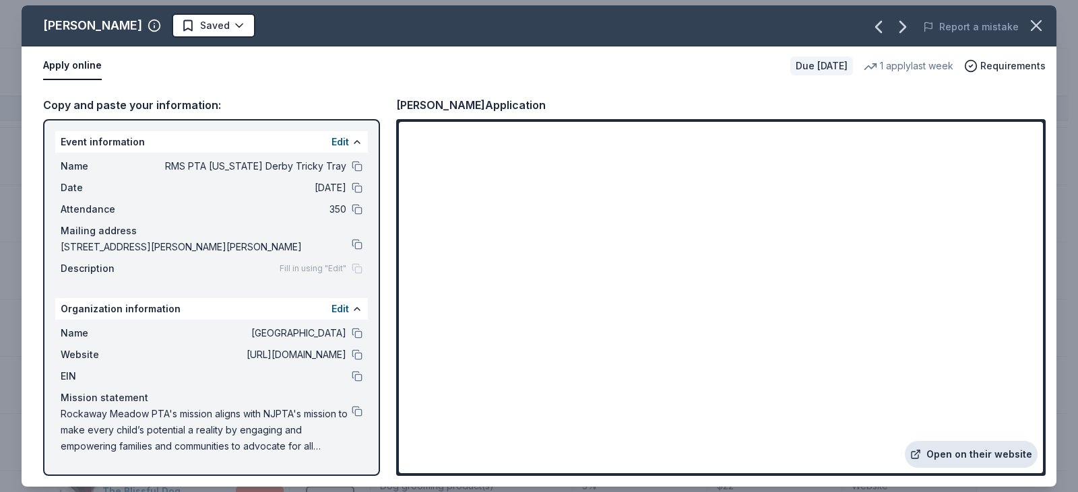
click at [952, 451] on link "Open on their website" at bounding box center [970, 454] width 133 height 27
click at [1039, 29] on icon "button" at bounding box center [1035, 25] width 9 height 9
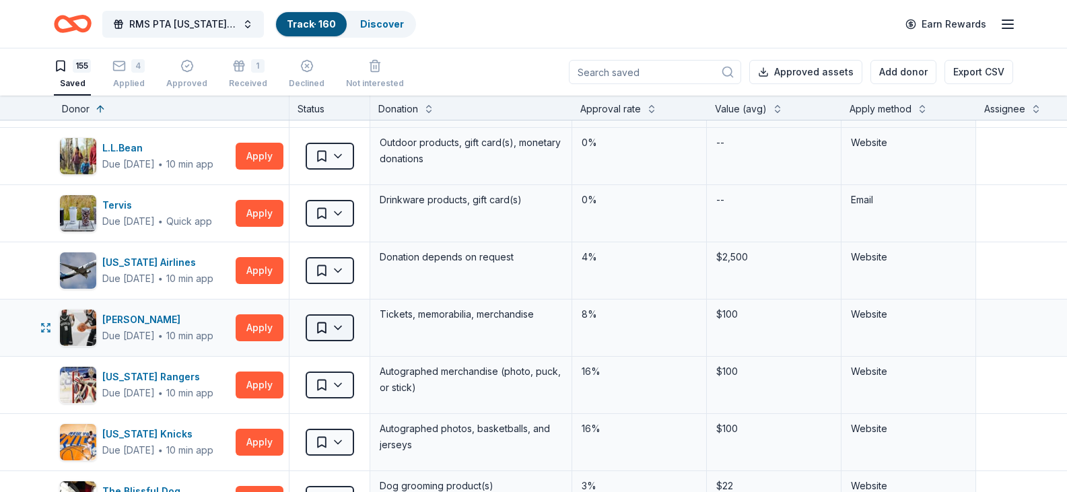
click at [338, 329] on html "RMS PTA Kentucky Derby Tricky Tray Track · 160 Discover Earn Rewards 155 Saved …" at bounding box center [533, 246] width 1067 height 492
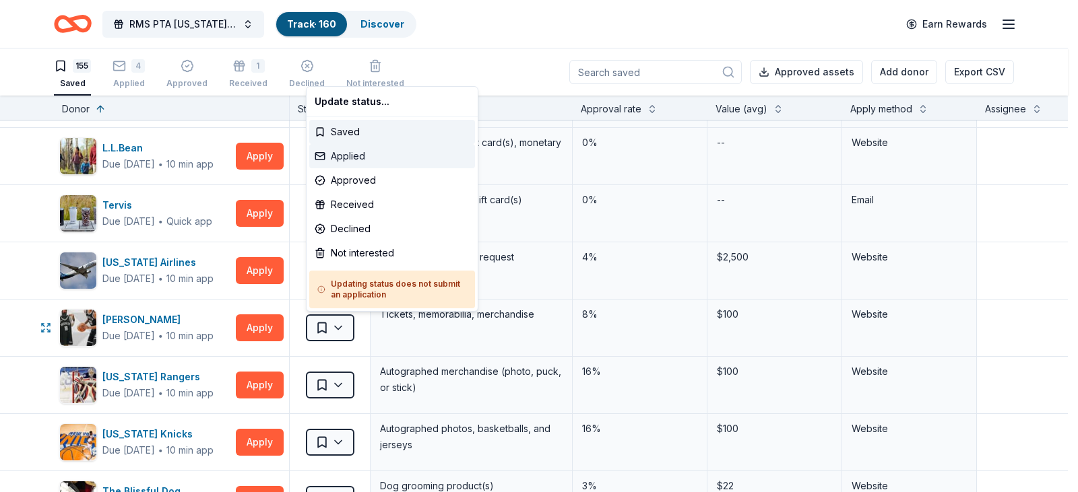
click at [331, 158] on div "Applied" at bounding box center [392, 156] width 166 height 24
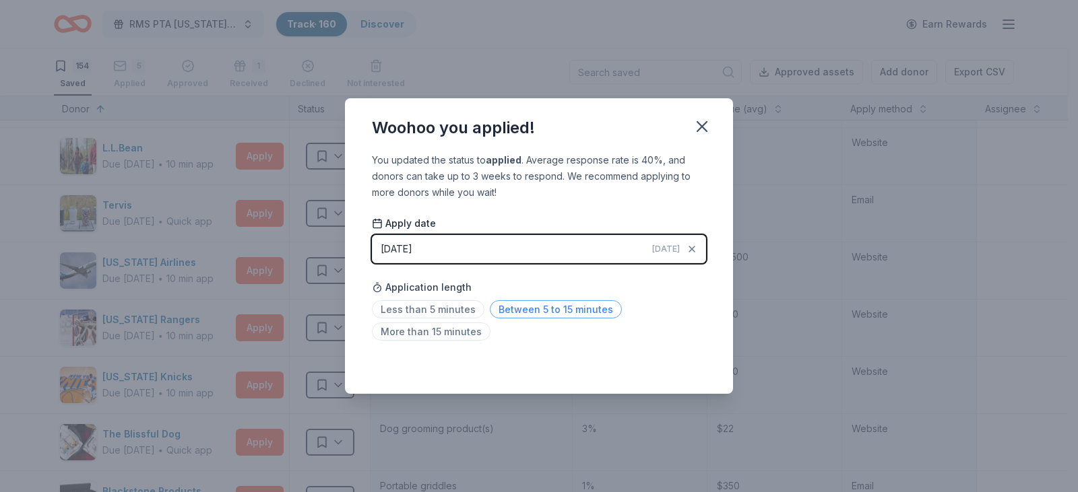
click at [562, 306] on span "Between 5 to 15 minutes" at bounding box center [556, 309] width 132 height 18
click at [700, 125] on icon "button" at bounding box center [701, 126] width 9 height 9
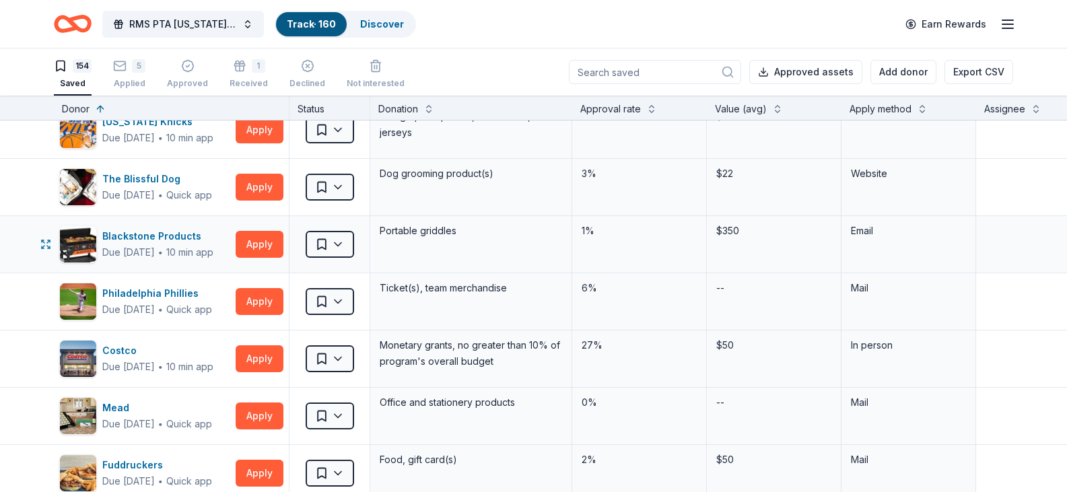
scroll to position [1360, 0]
